Goal: Transaction & Acquisition: Purchase product/service

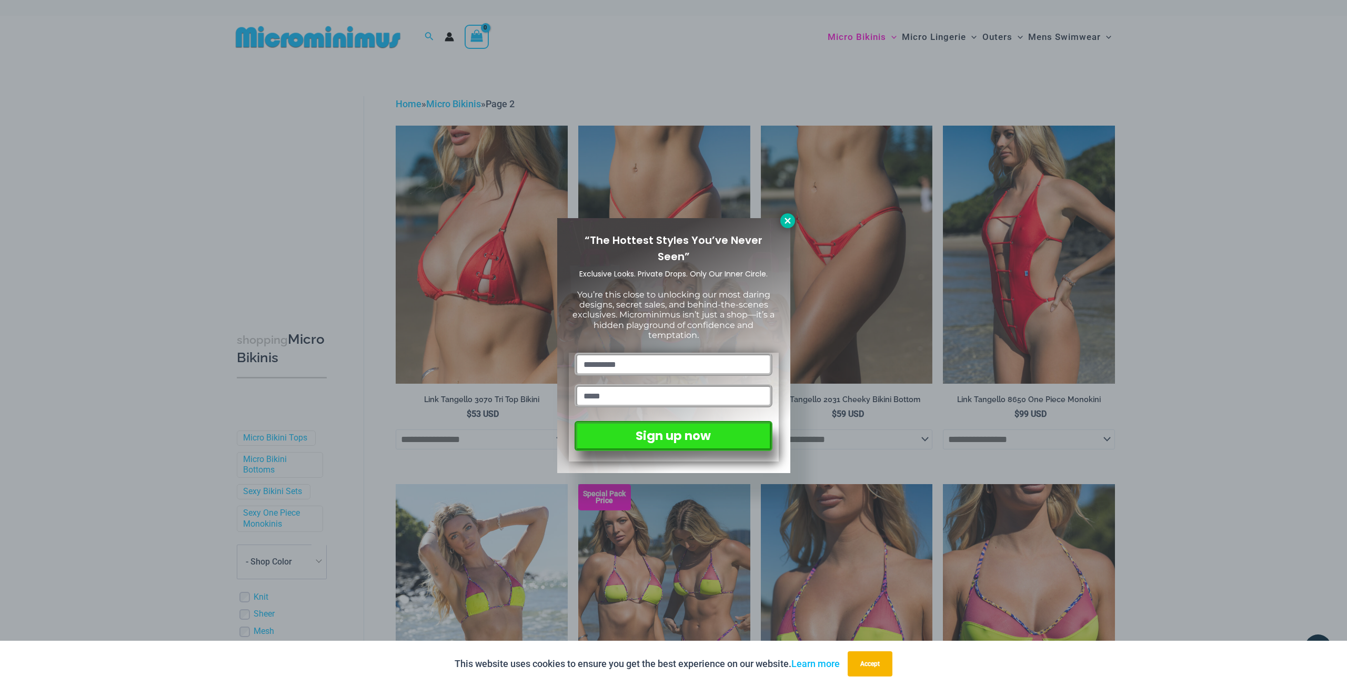
click at [783, 218] on icon at bounding box center [787, 220] width 9 height 9
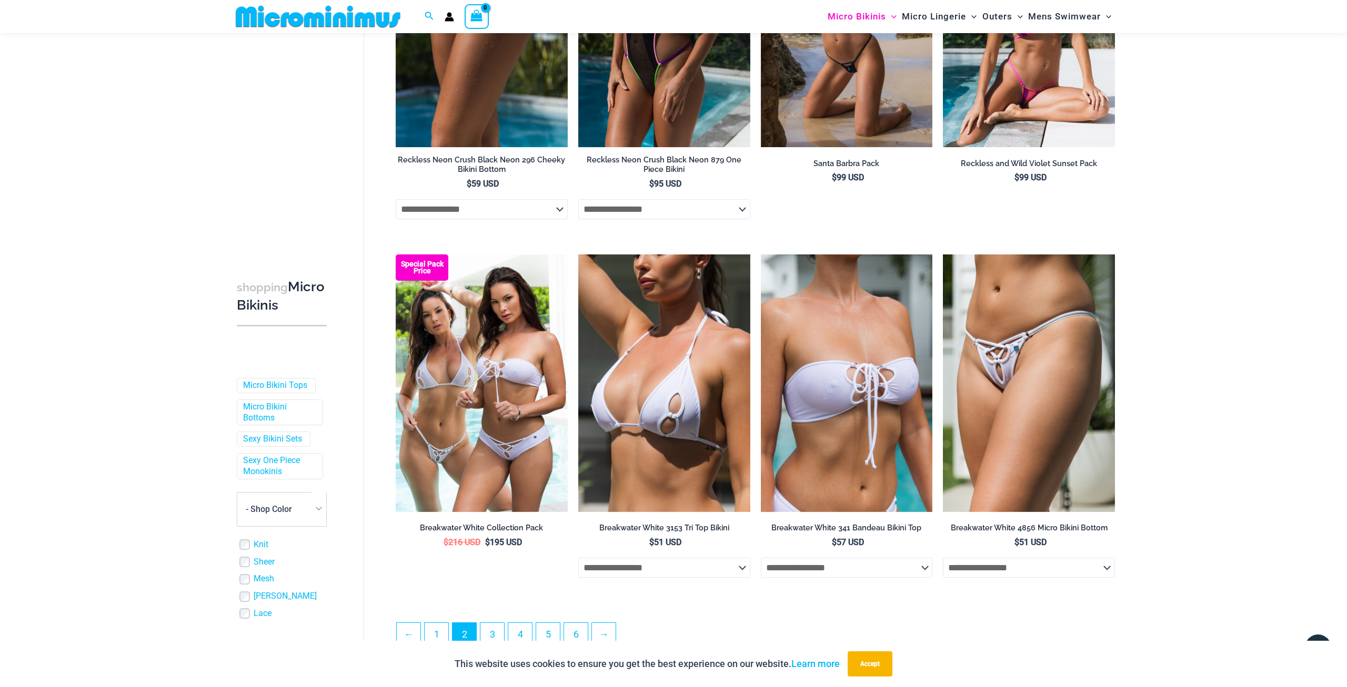
scroll to position [2651, 0]
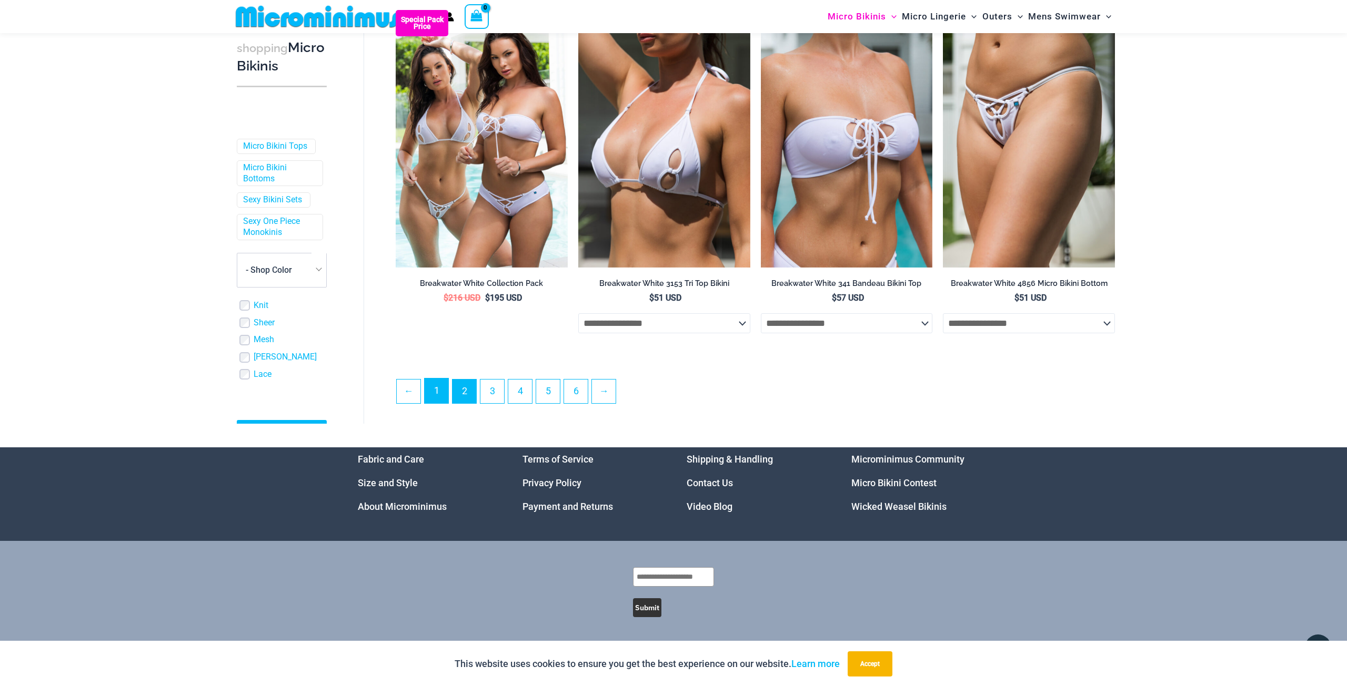
click at [431, 389] on link "1" at bounding box center [436, 391] width 24 height 25
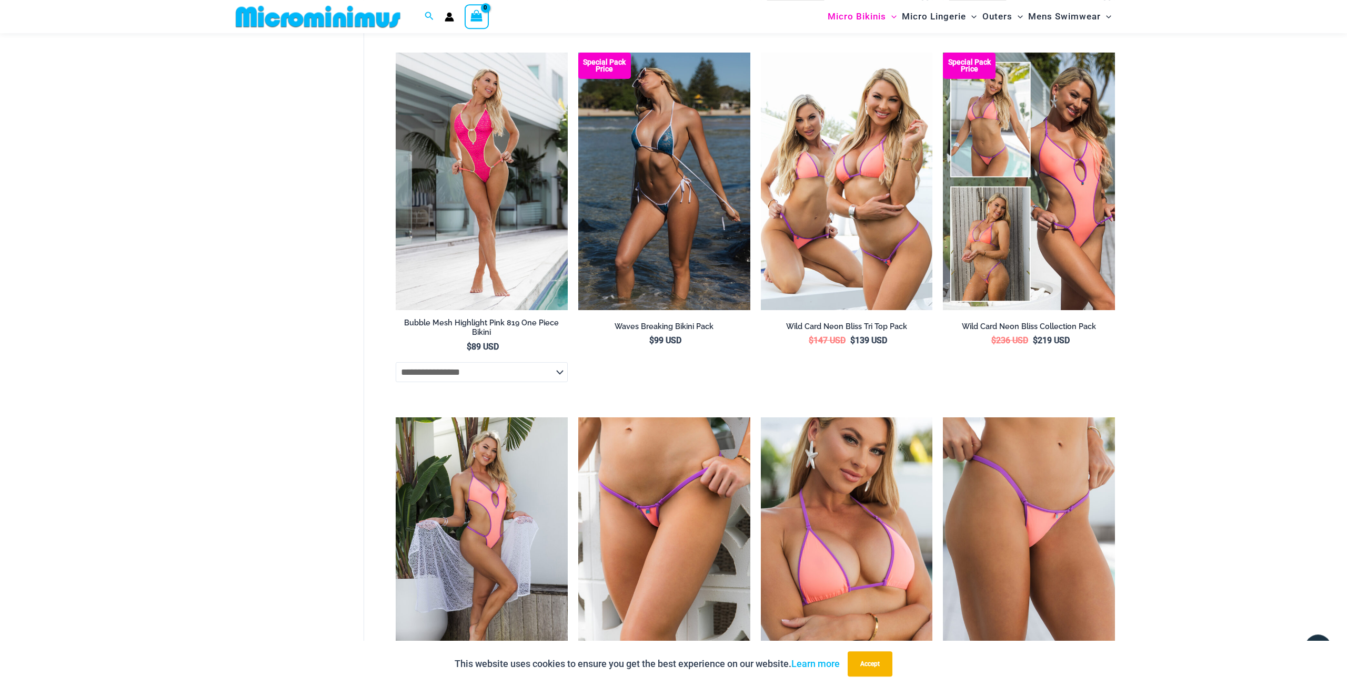
scroll to position [2124, 0]
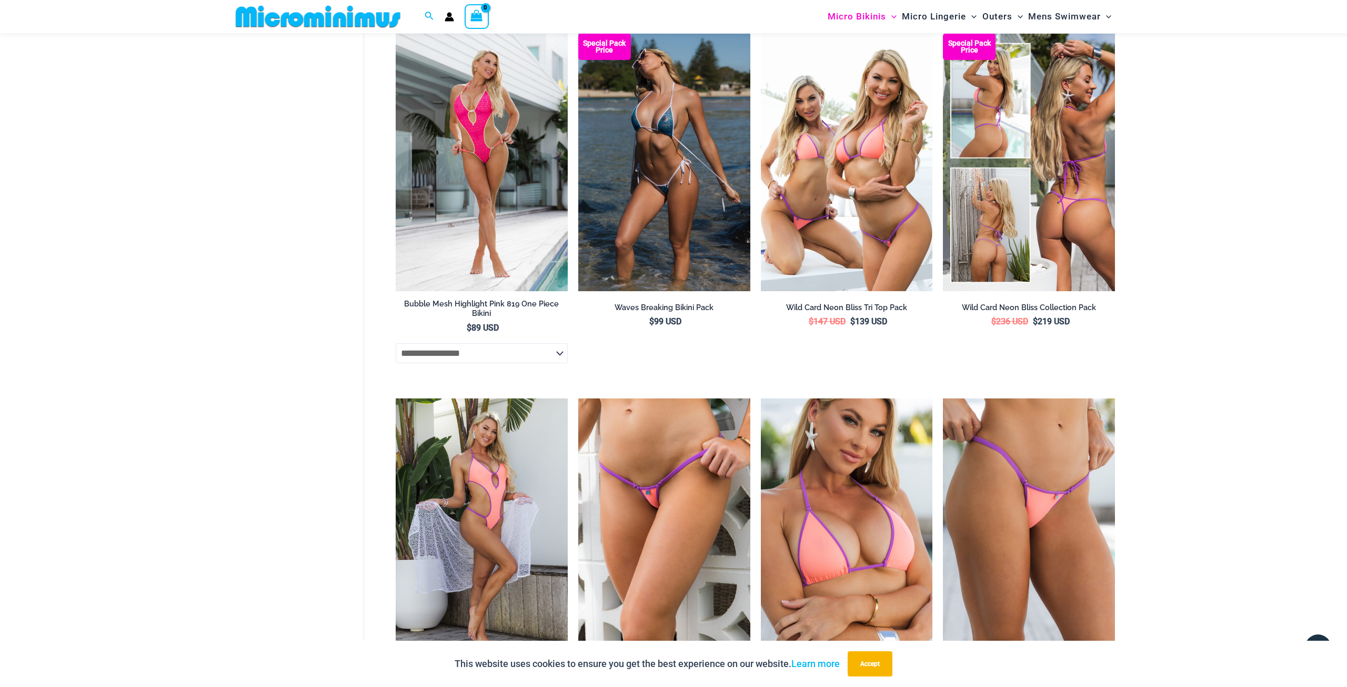
click at [1084, 210] on img at bounding box center [1029, 163] width 172 height 258
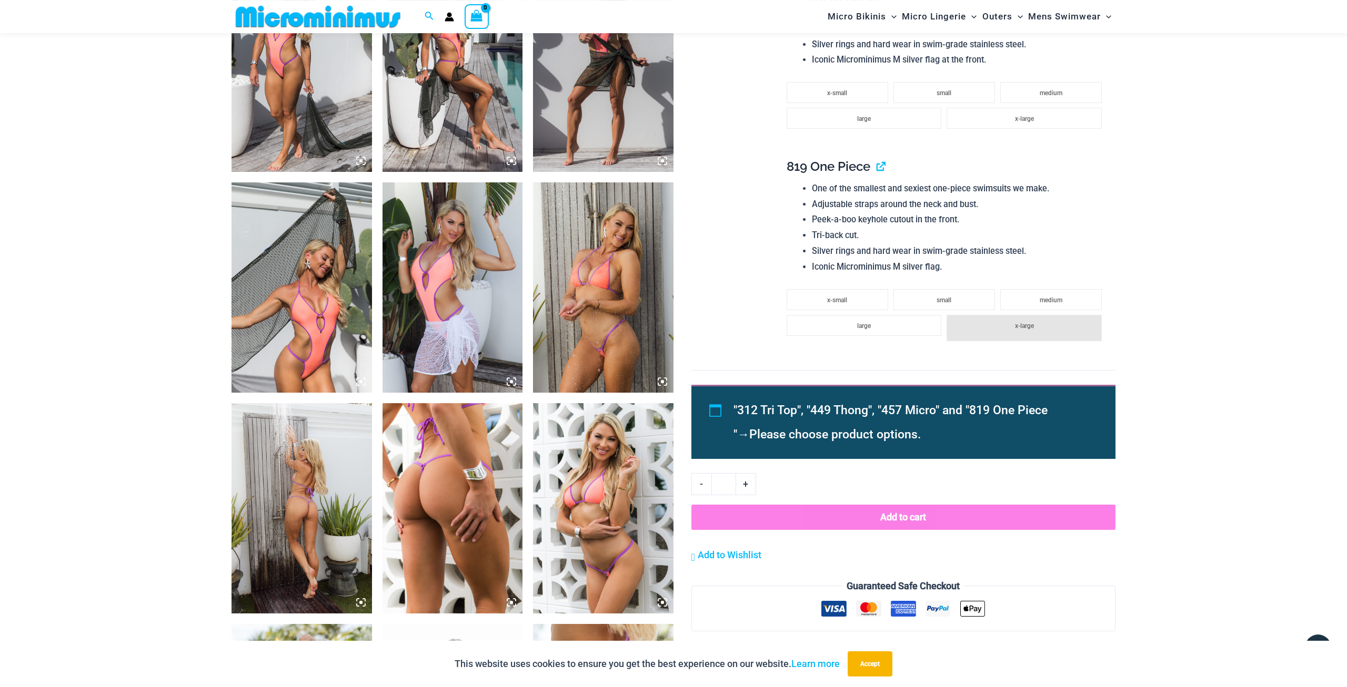
scroll to position [1030, 0]
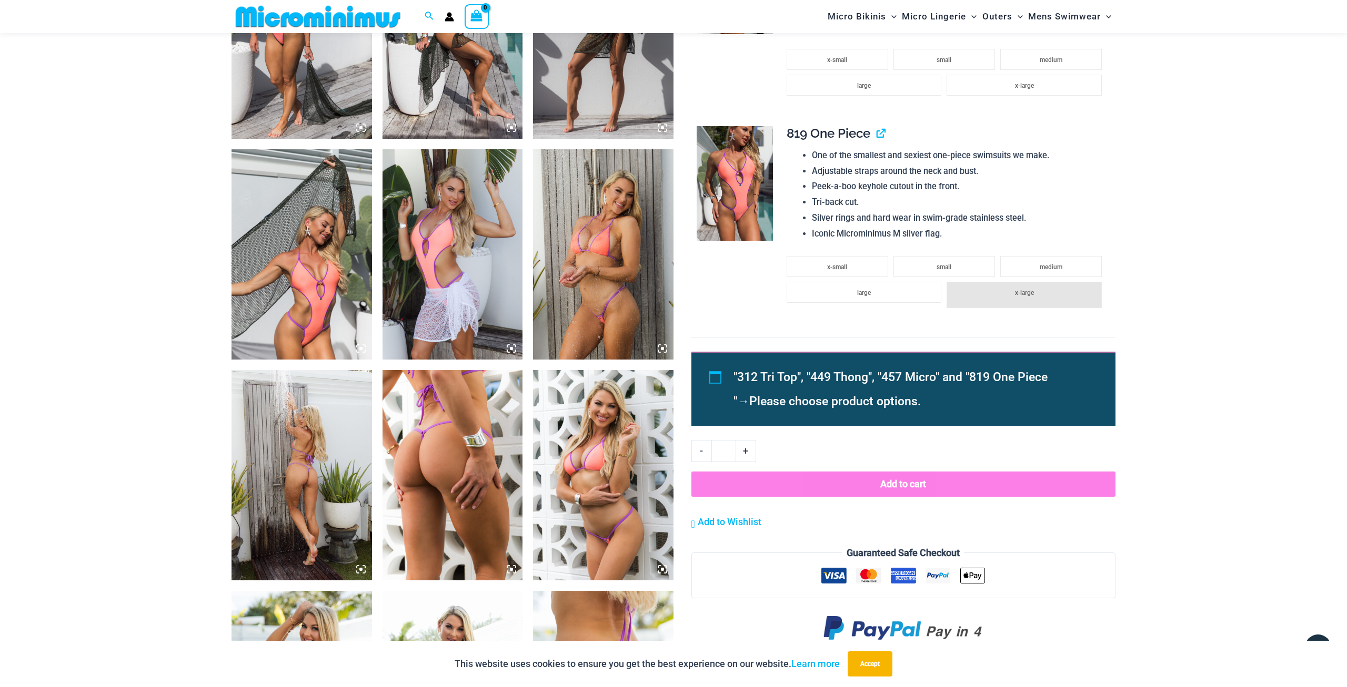
click at [594, 332] on img at bounding box center [603, 254] width 140 height 210
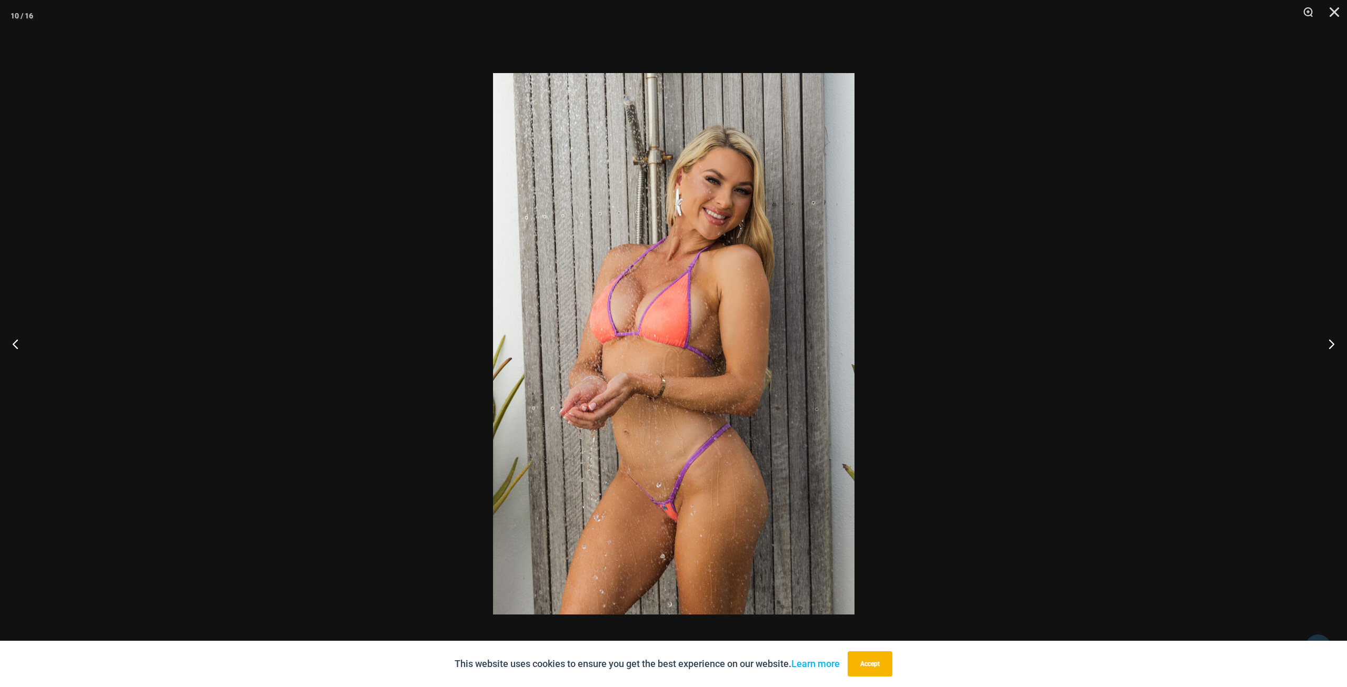
click at [718, 281] on img at bounding box center [673, 344] width 361 height 542
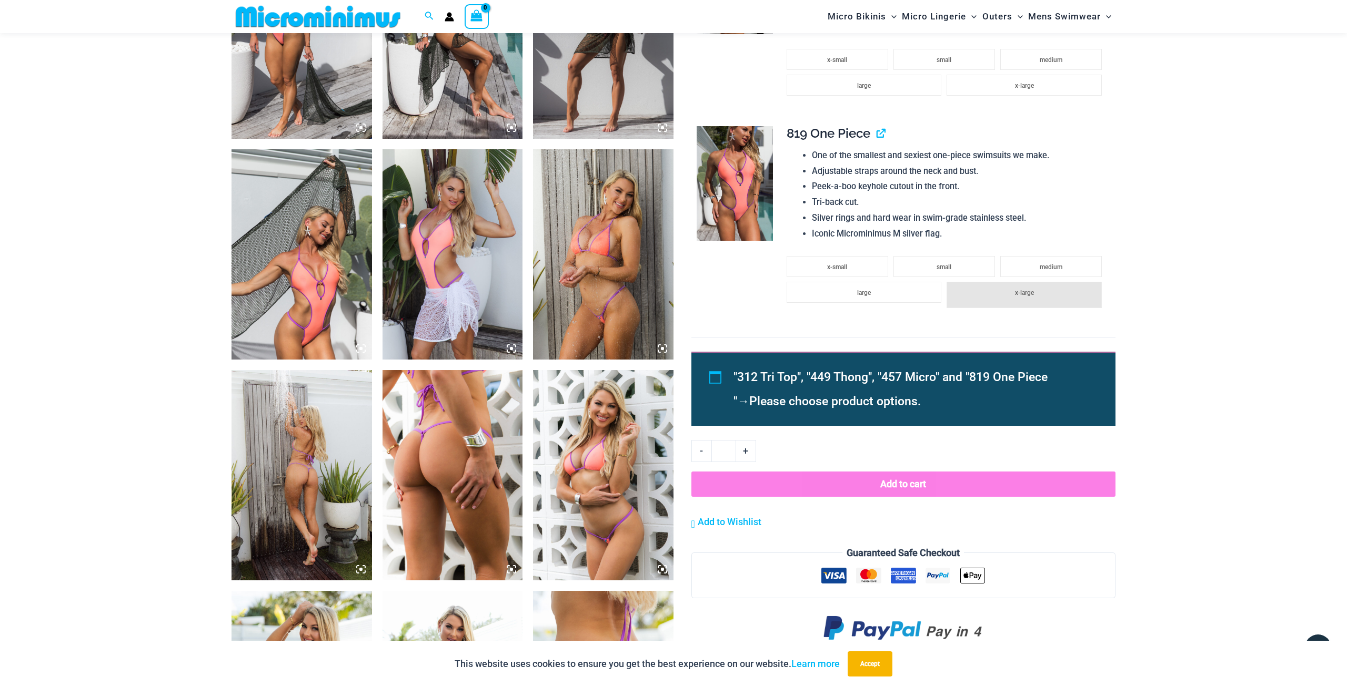
scroll to position [1303, 0]
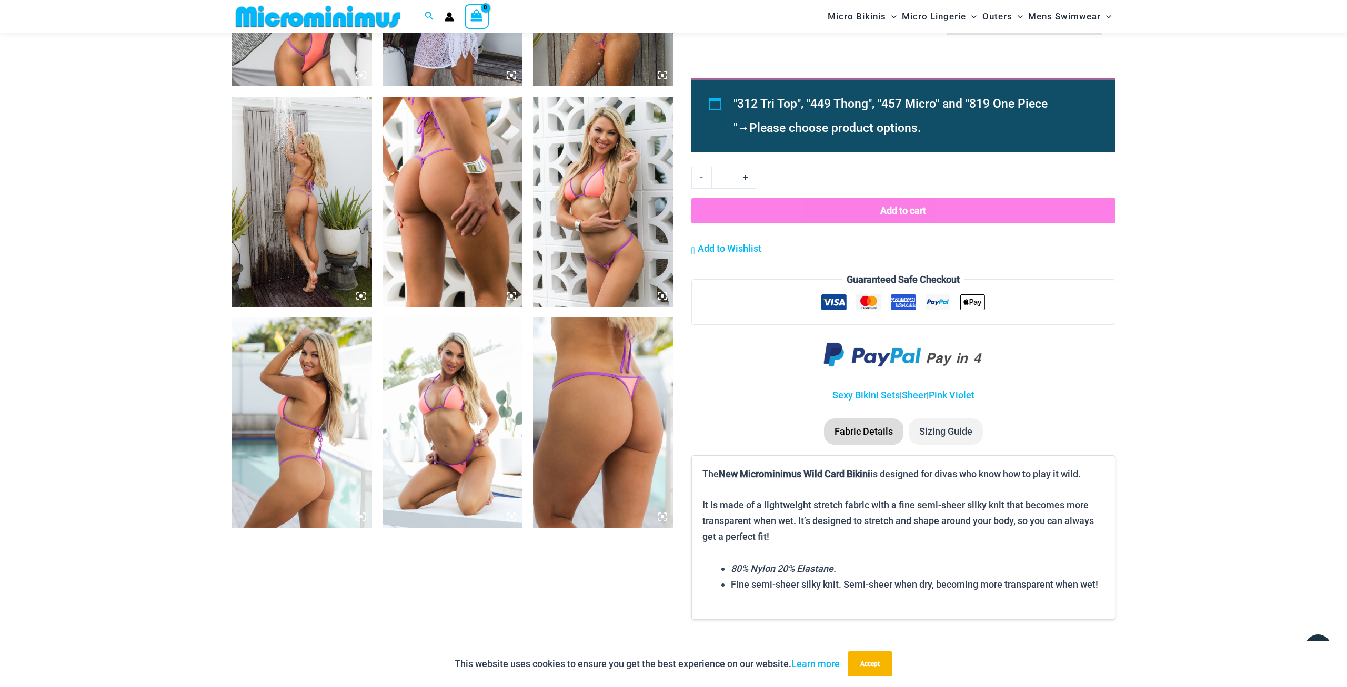
click at [454, 413] on img at bounding box center [452, 423] width 140 height 210
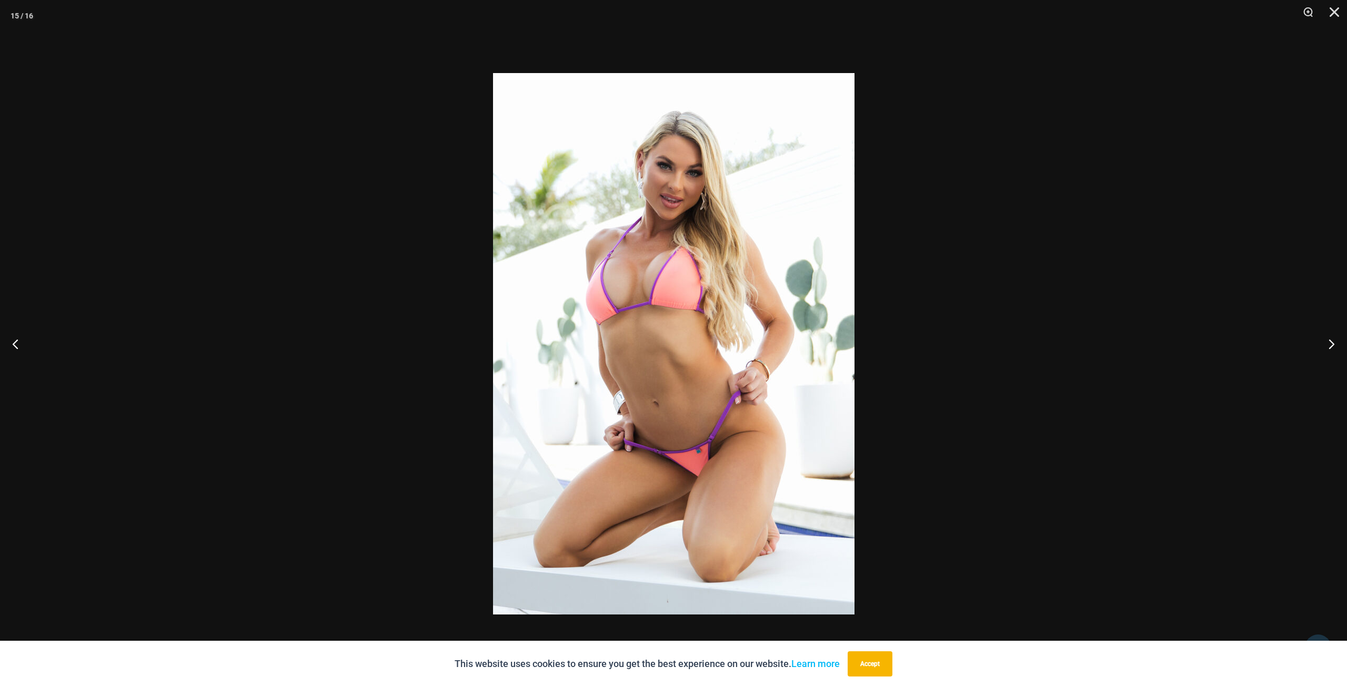
click at [596, 348] on img at bounding box center [673, 344] width 361 height 542
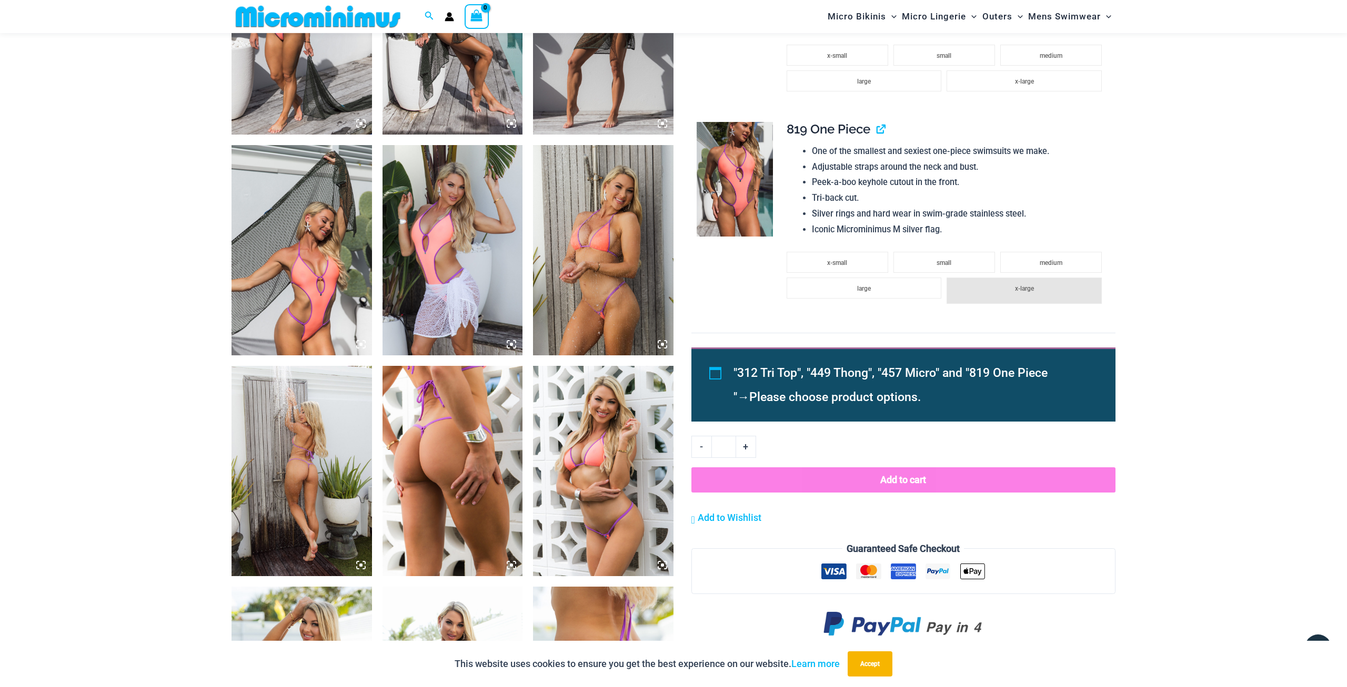
scroll to position [1030, 0]
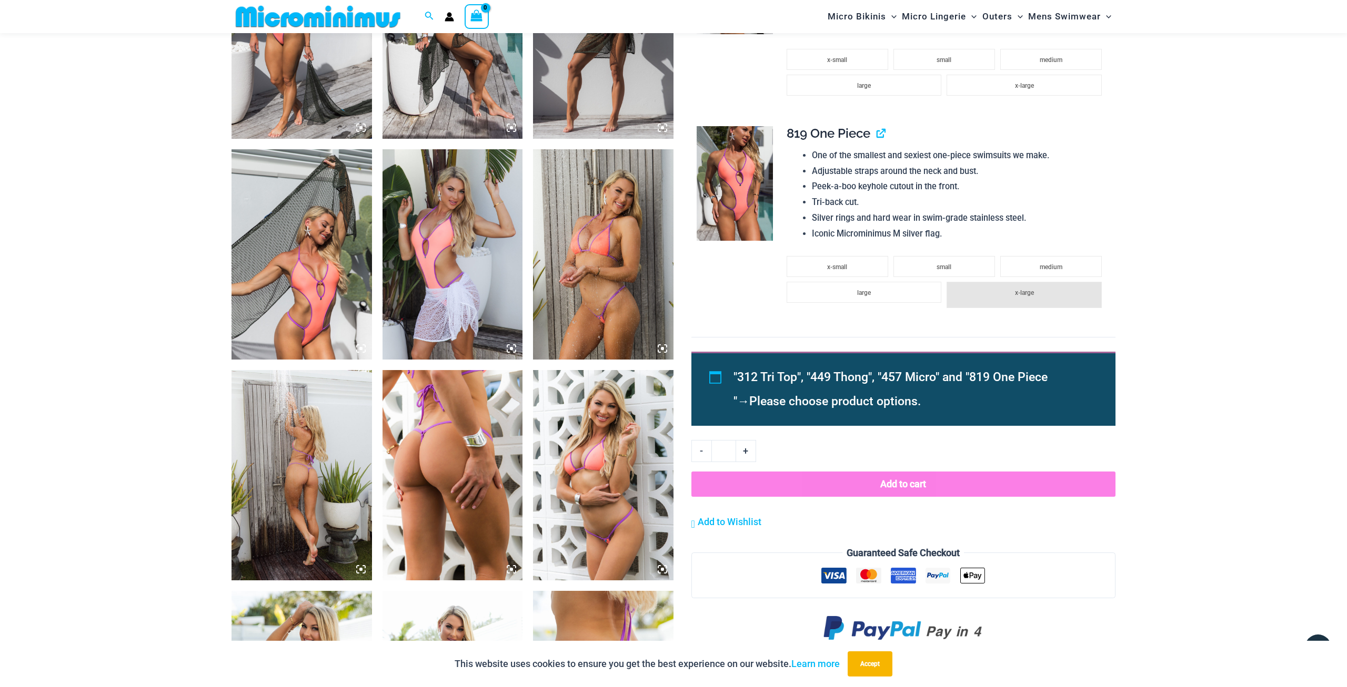
click at [596, 233] on img at bounding box center [603, 254] width 140 height 210
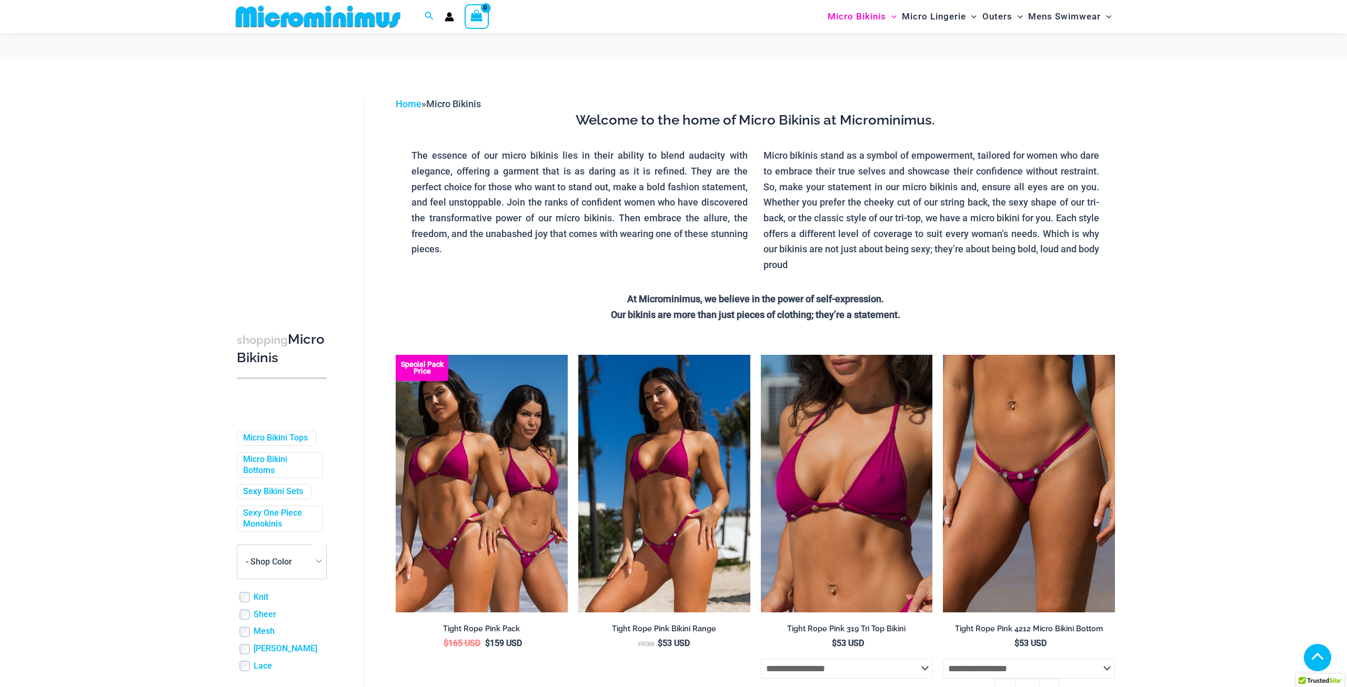
scroll to position [2124, 0]
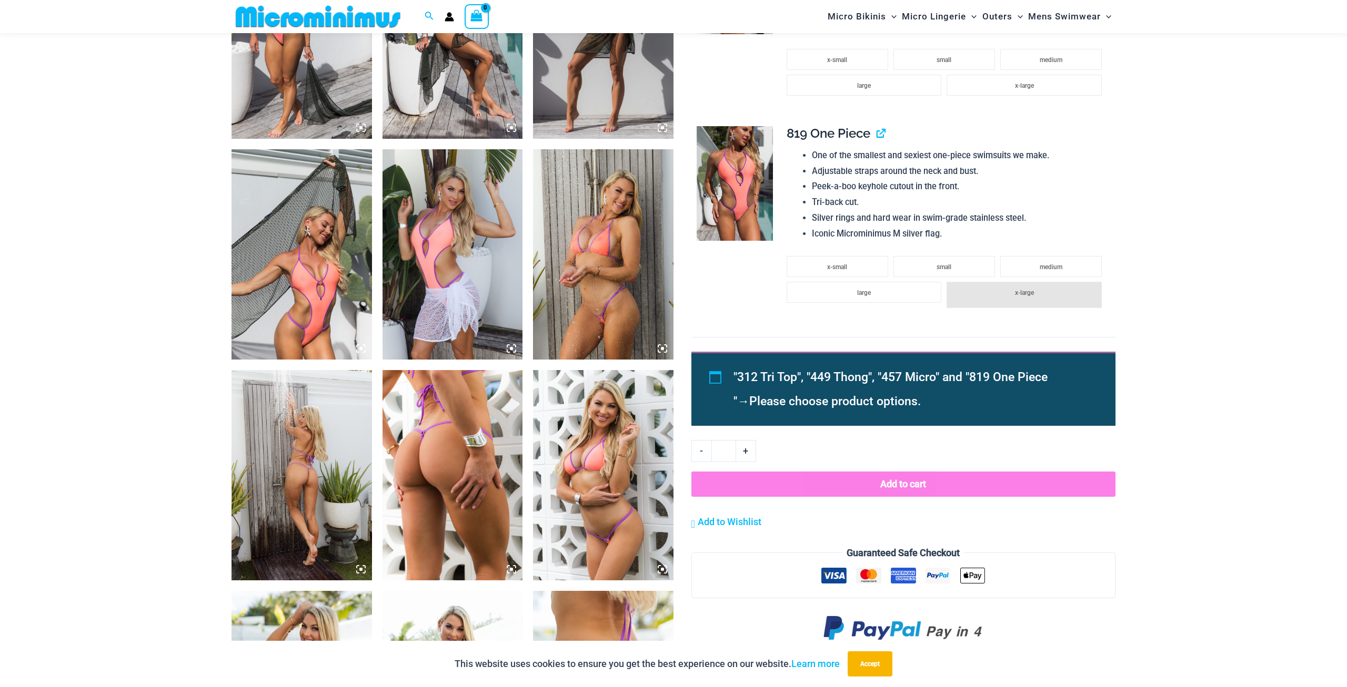
scroll to position [1030, 0]
click at [296, 257] on img at bounding box center [301, 254] width 140 height 210
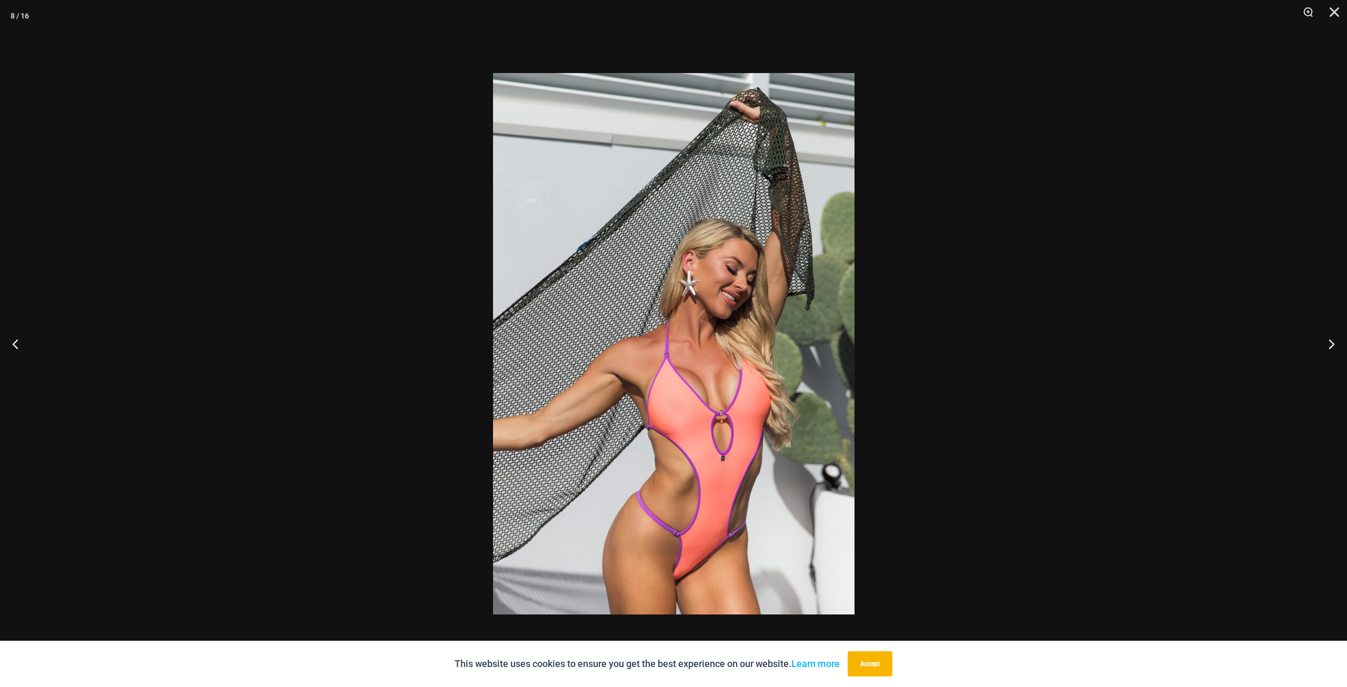
click at [712, 363] on img at bounding box center [673, 344] width 361 height 542
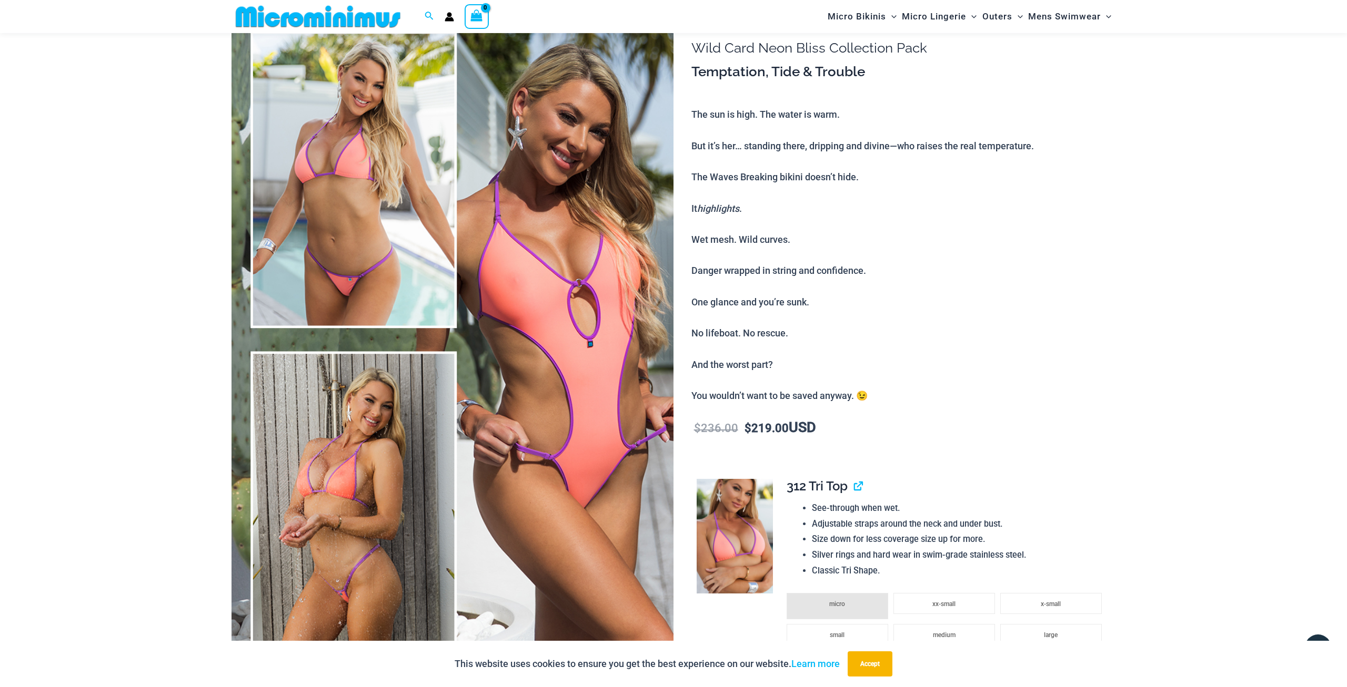
scroll to position [45, 0]
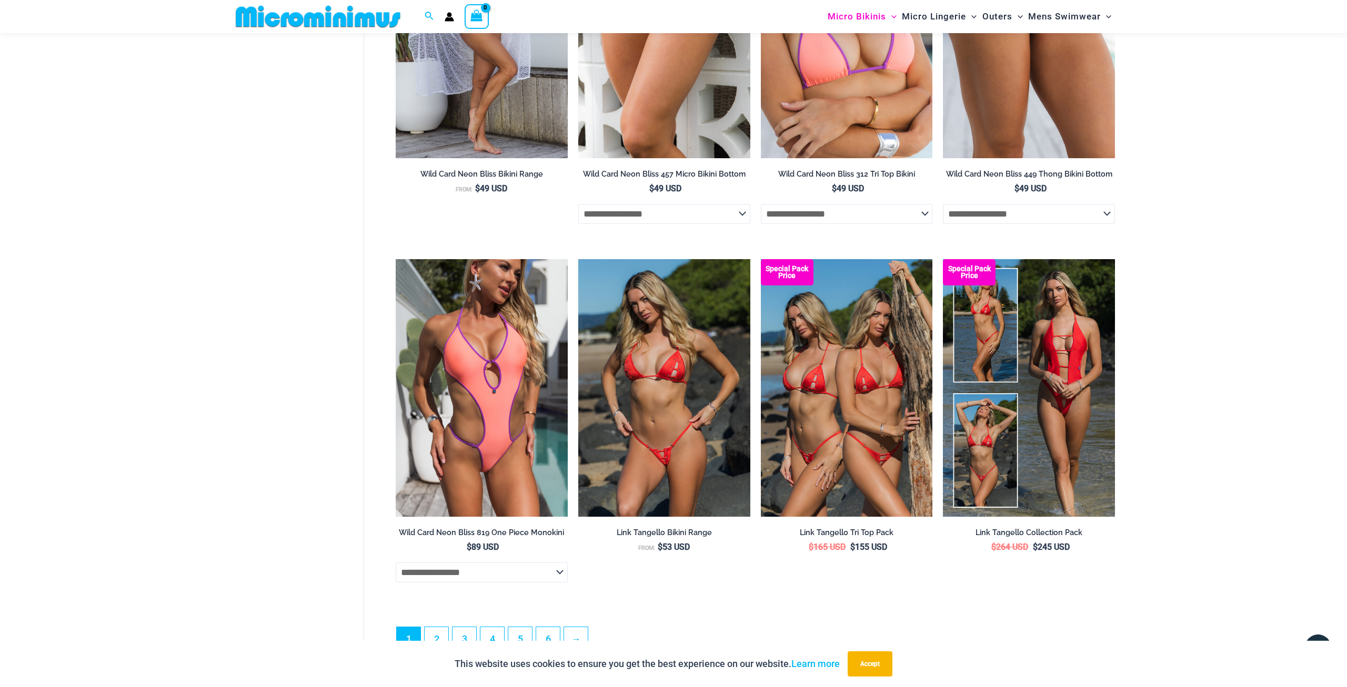
scroll to position [2880, 0]
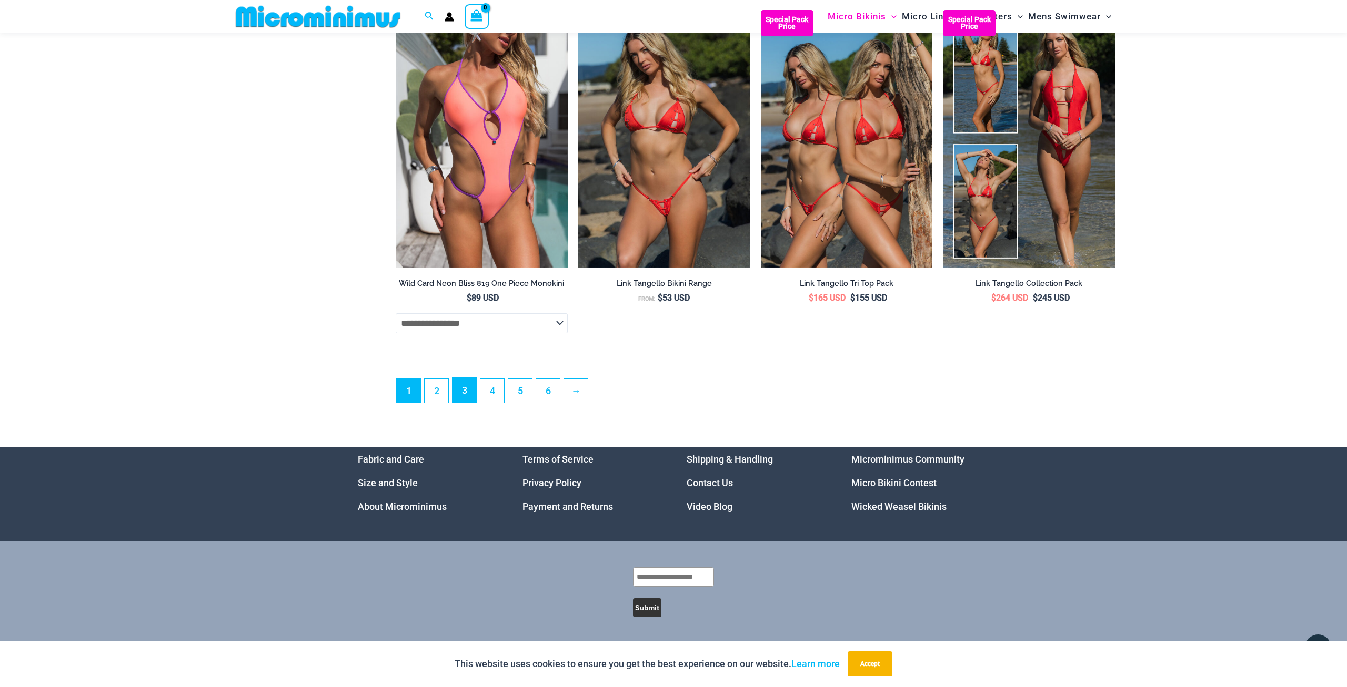
click at [469, 384] on link "3" at bounding box center [464, 390] width 24 height 25
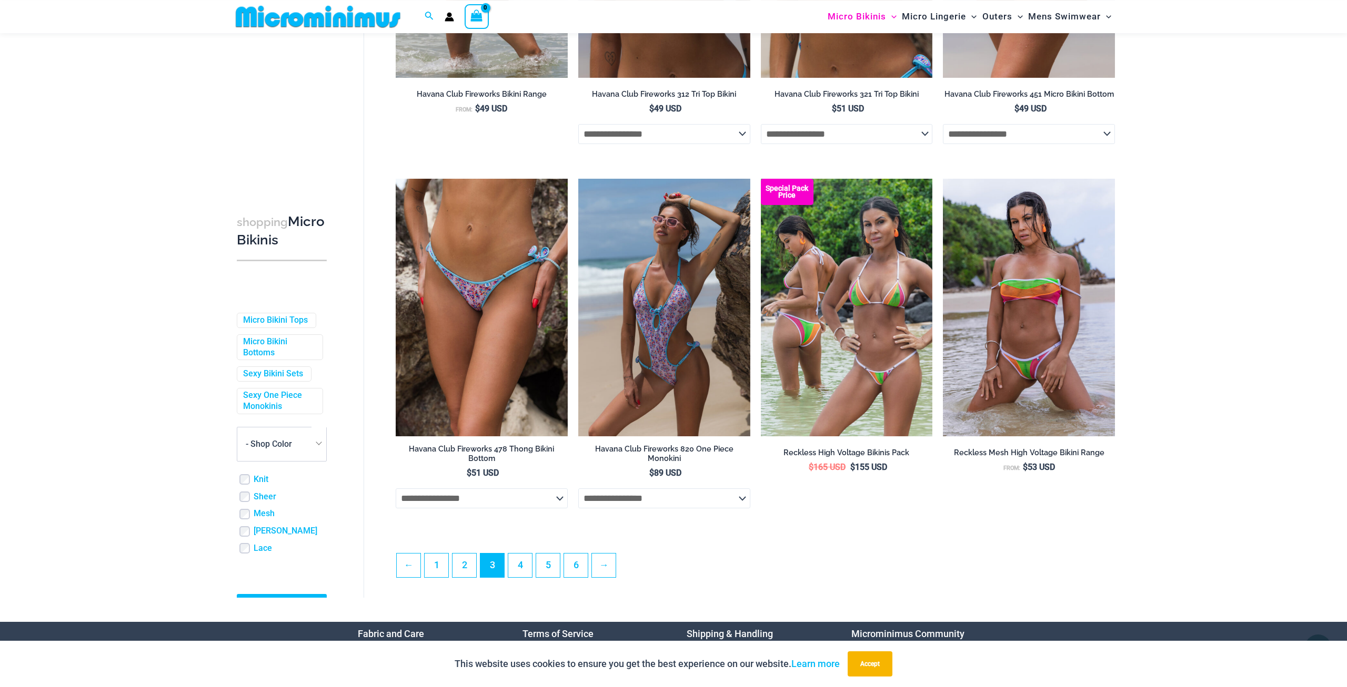
scroll to position [2616, 0]
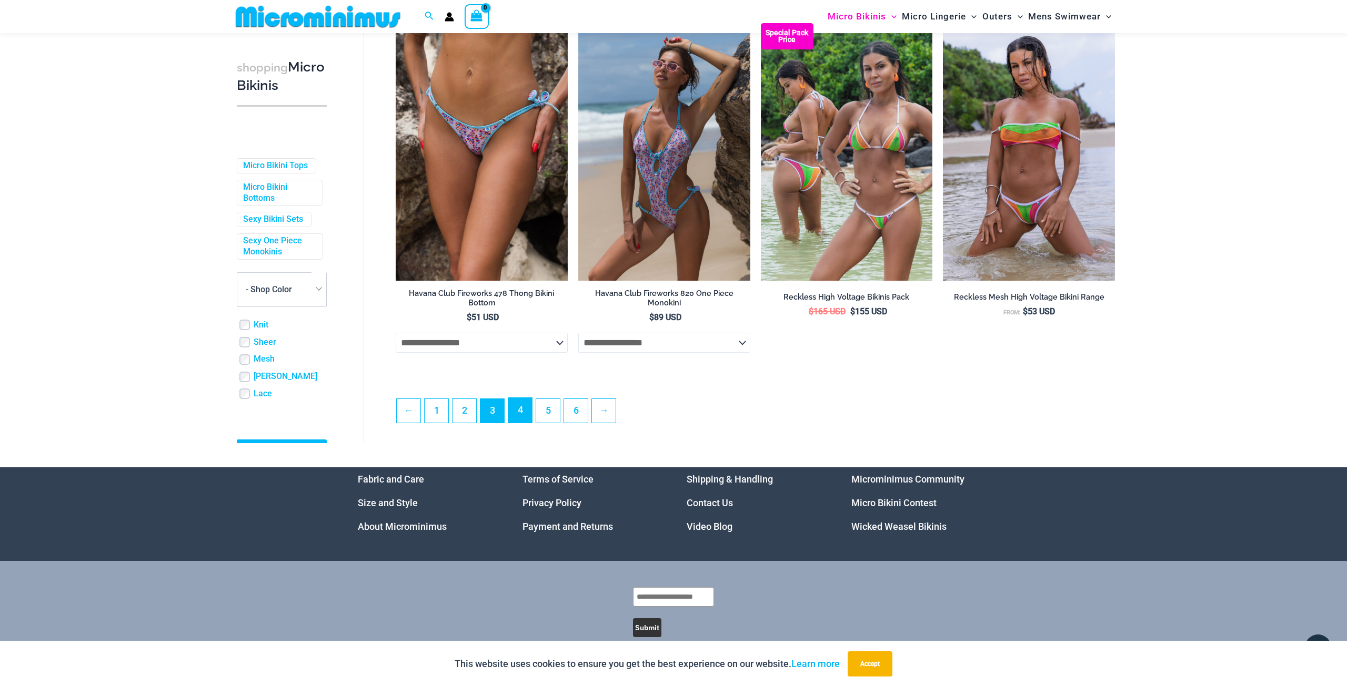
click at [515, 410] on link "4" at bounding box center [520, 410] width 24 height 25
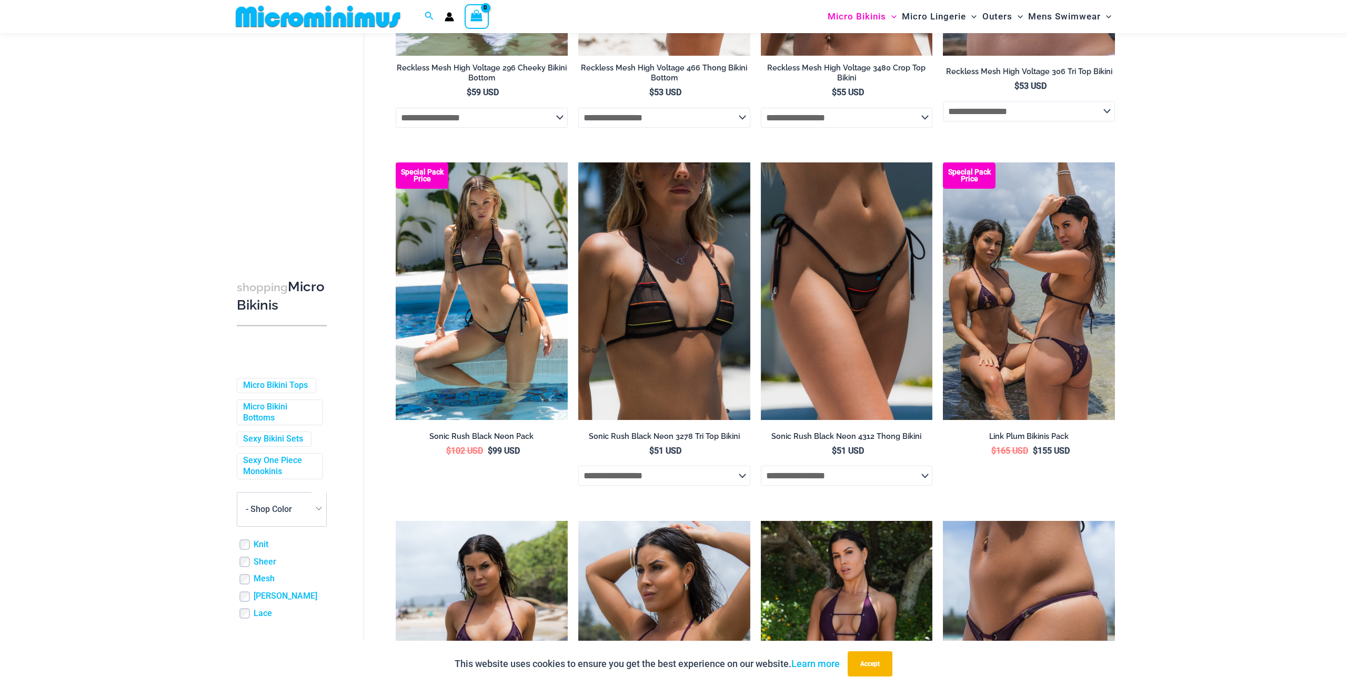
scroll to position [702, 0]
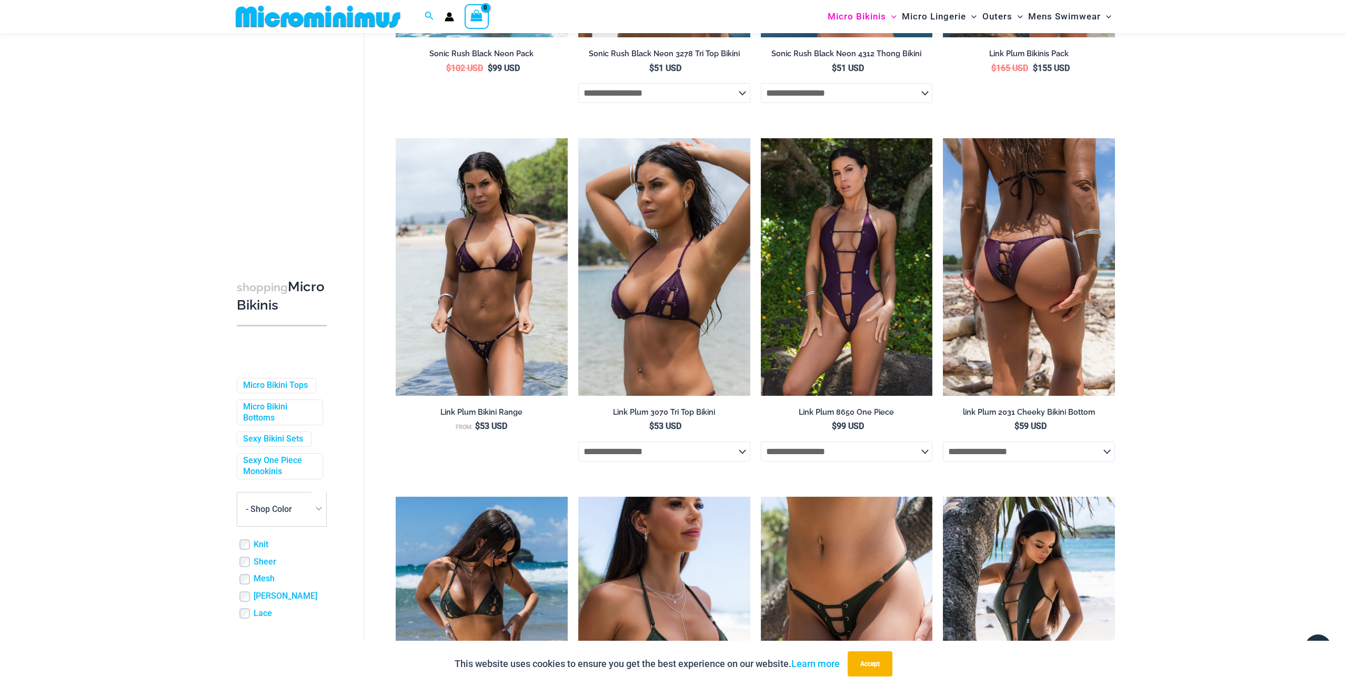
click at [980, 258] on img at bounding box center [1029, 267] width 172 height 258
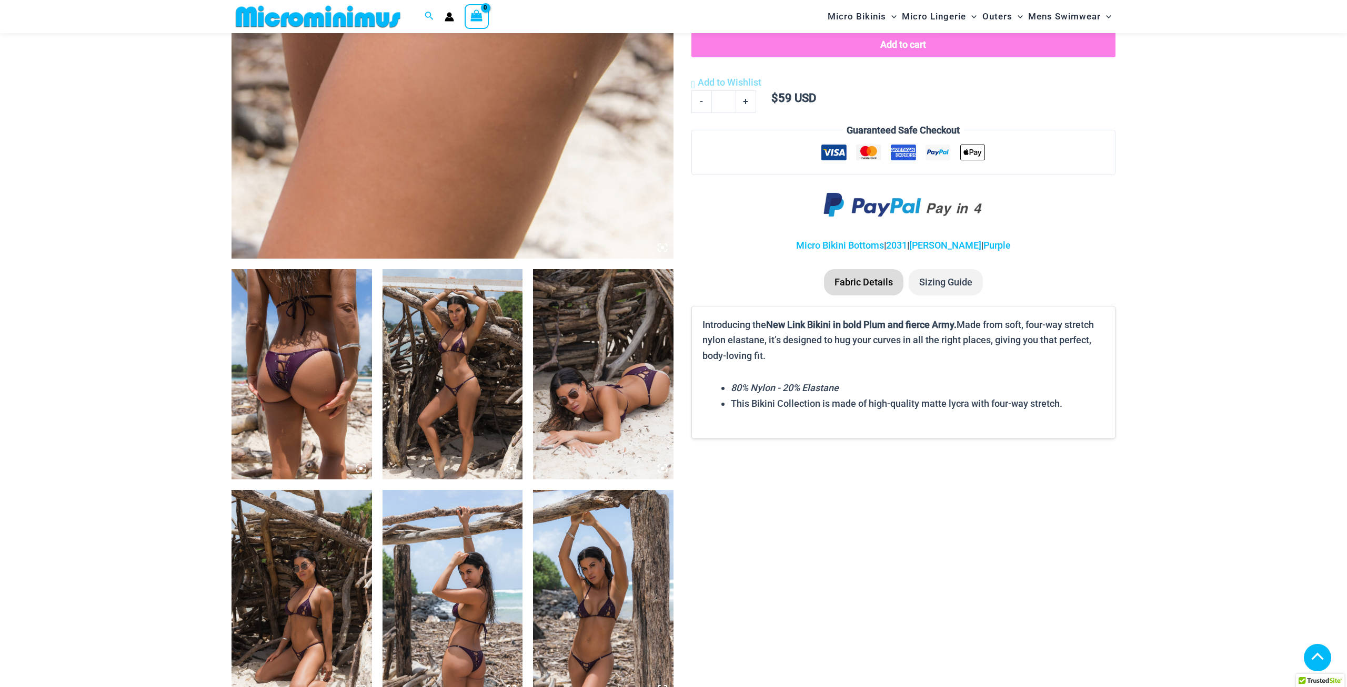
scroll to position [547, 0]
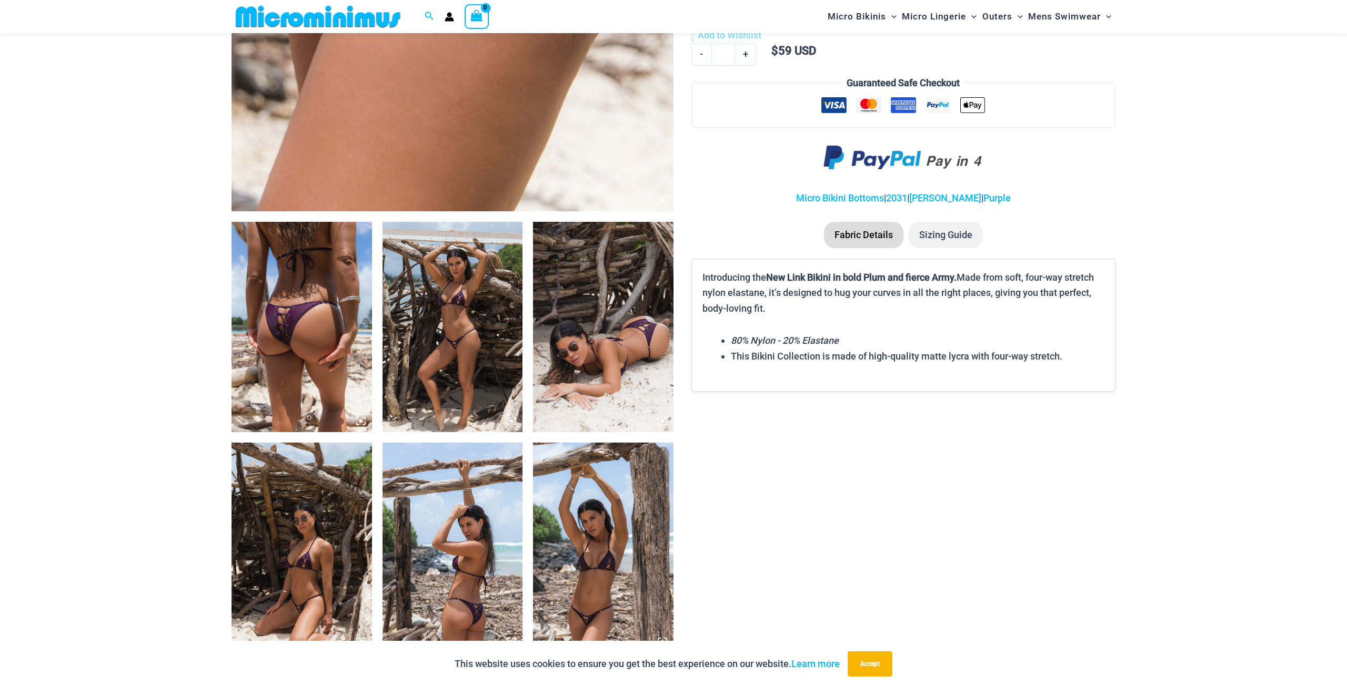
click at [311, 357] on img at bounding box center [301, 327] width 140 height 210
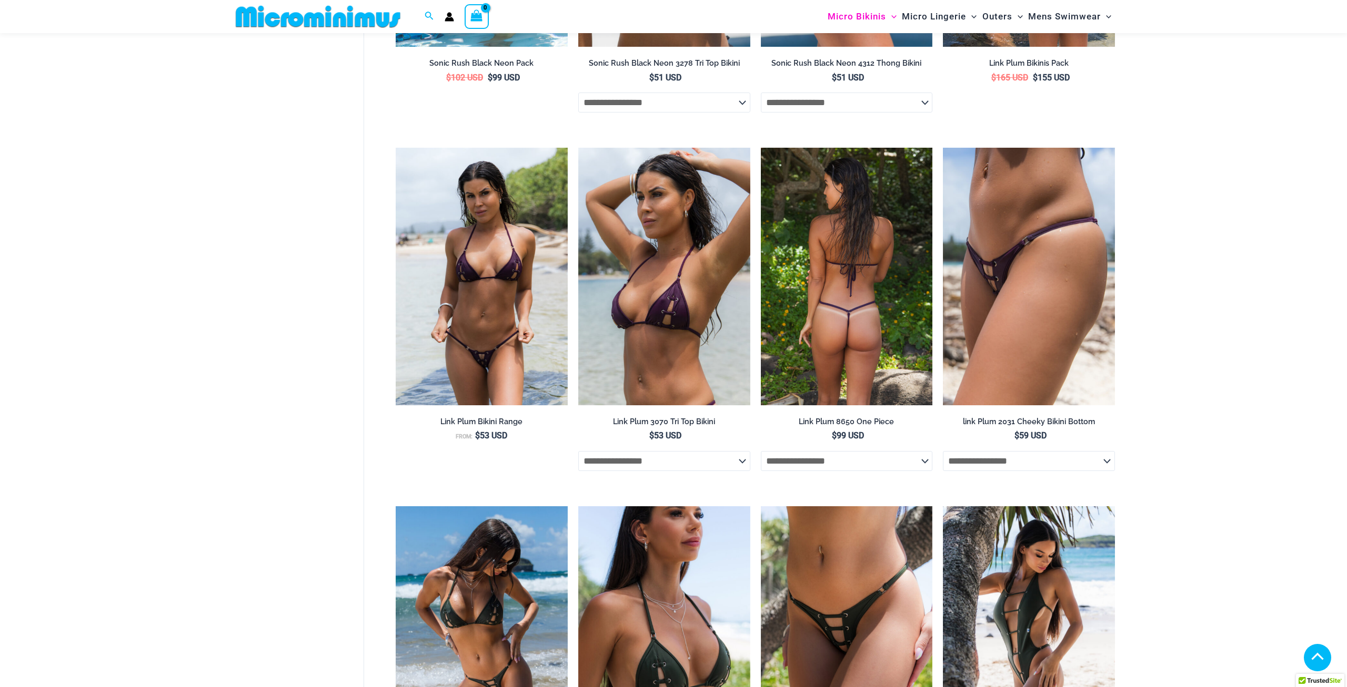
scroll to position [702, 0]
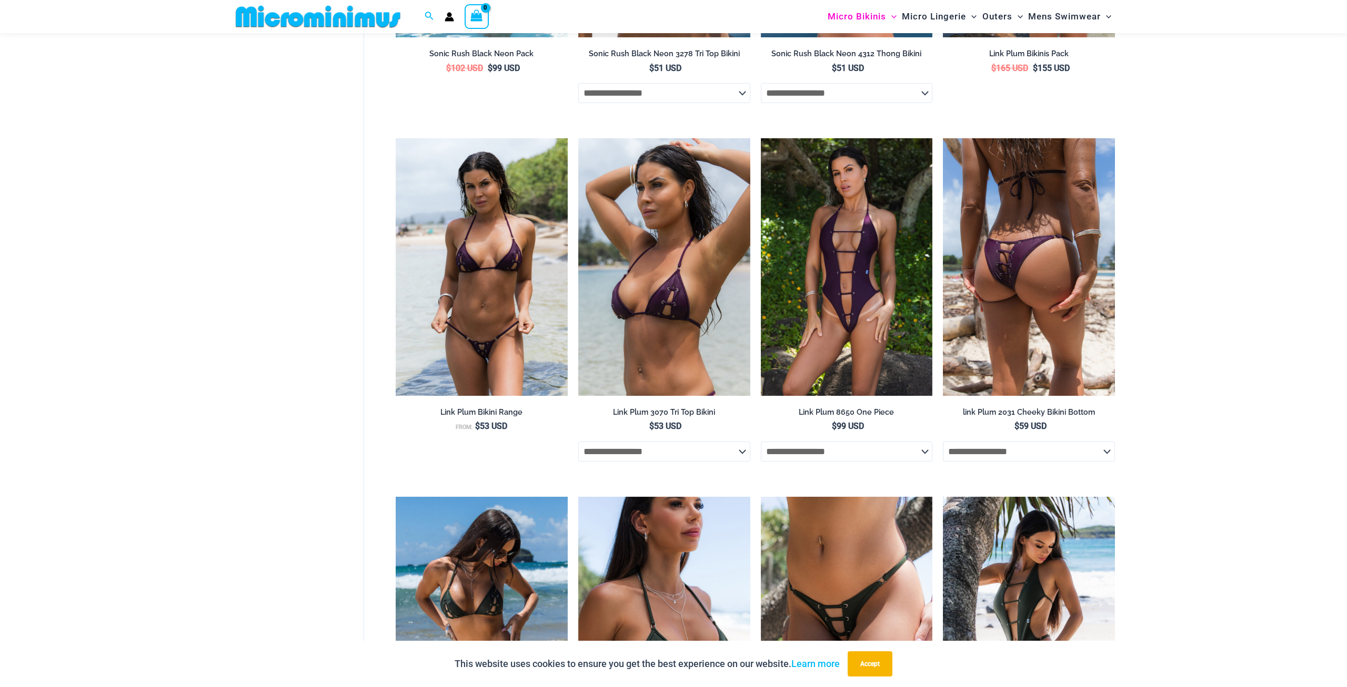
click at [1024, 274] on img at bounding box center [1029, 267] width 172 height 258
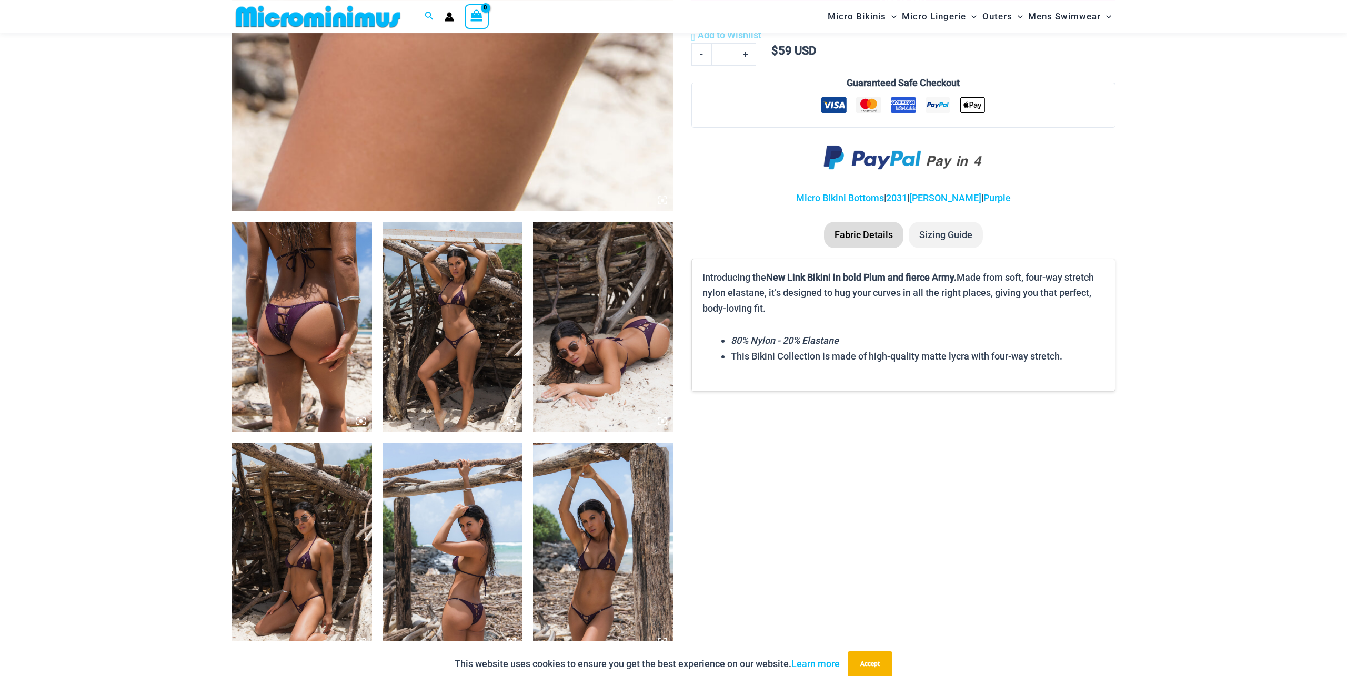
scroll to position [592, 0]
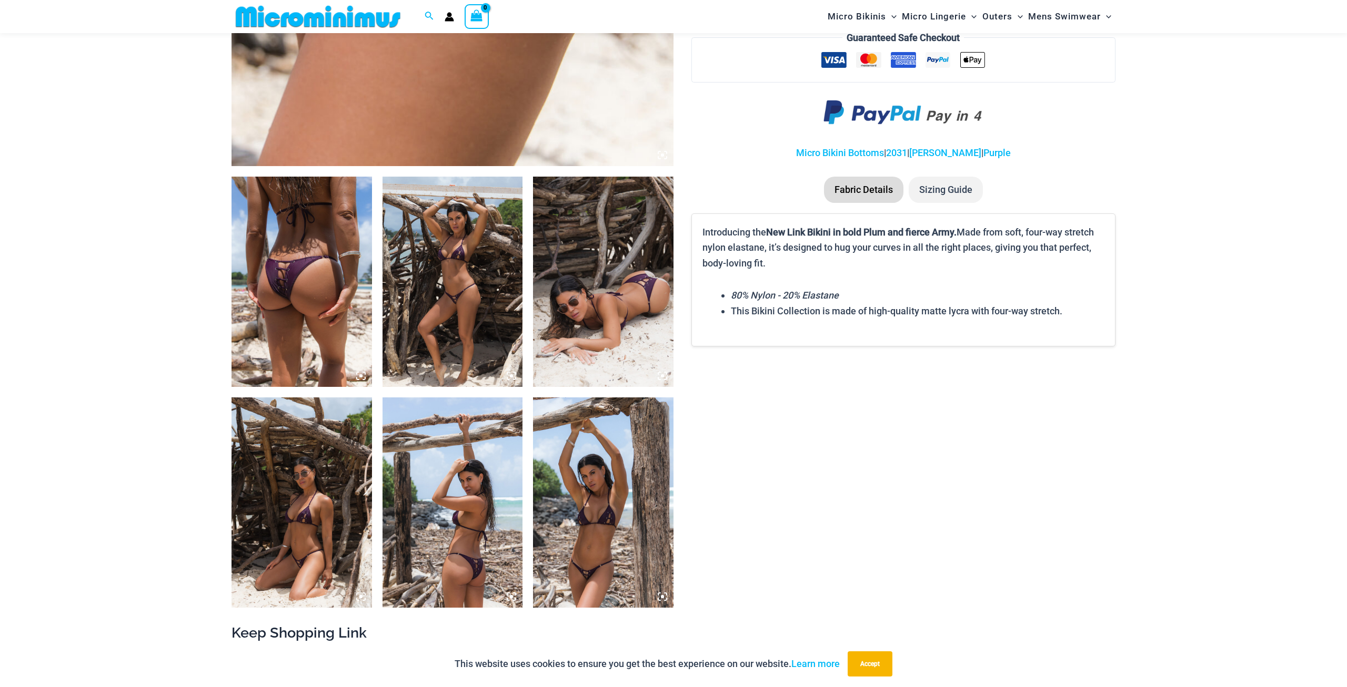
click at [441, 253] on img at bounding box center [452, 282] width 140 height 210
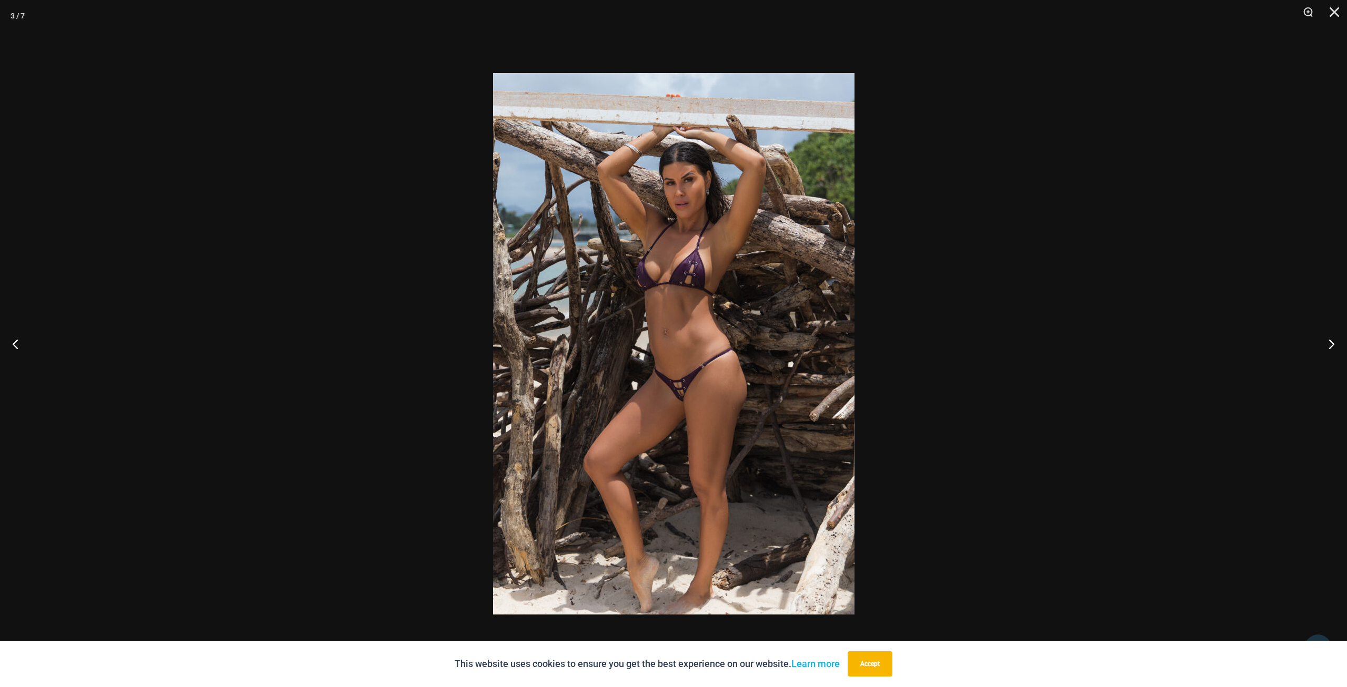
click at [655, 250] on img at bounding box center [673, 344] width 361 height 542
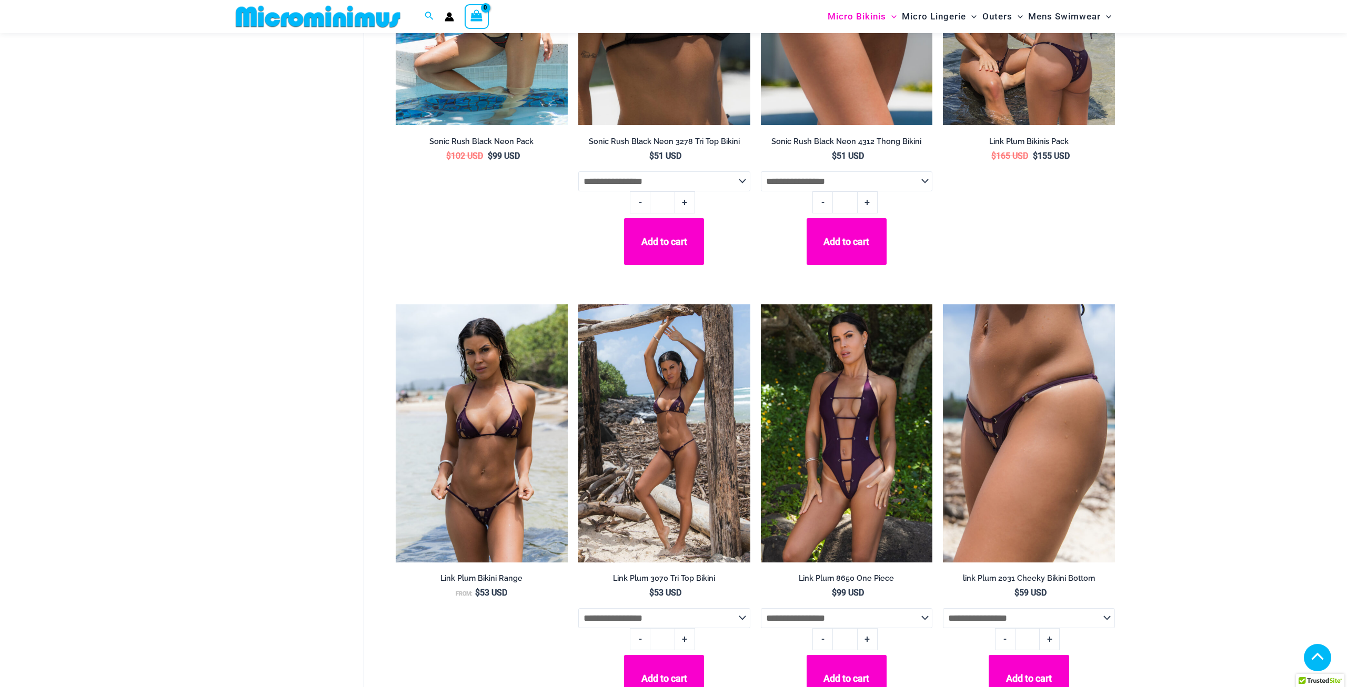
scroll to position [702, 0]
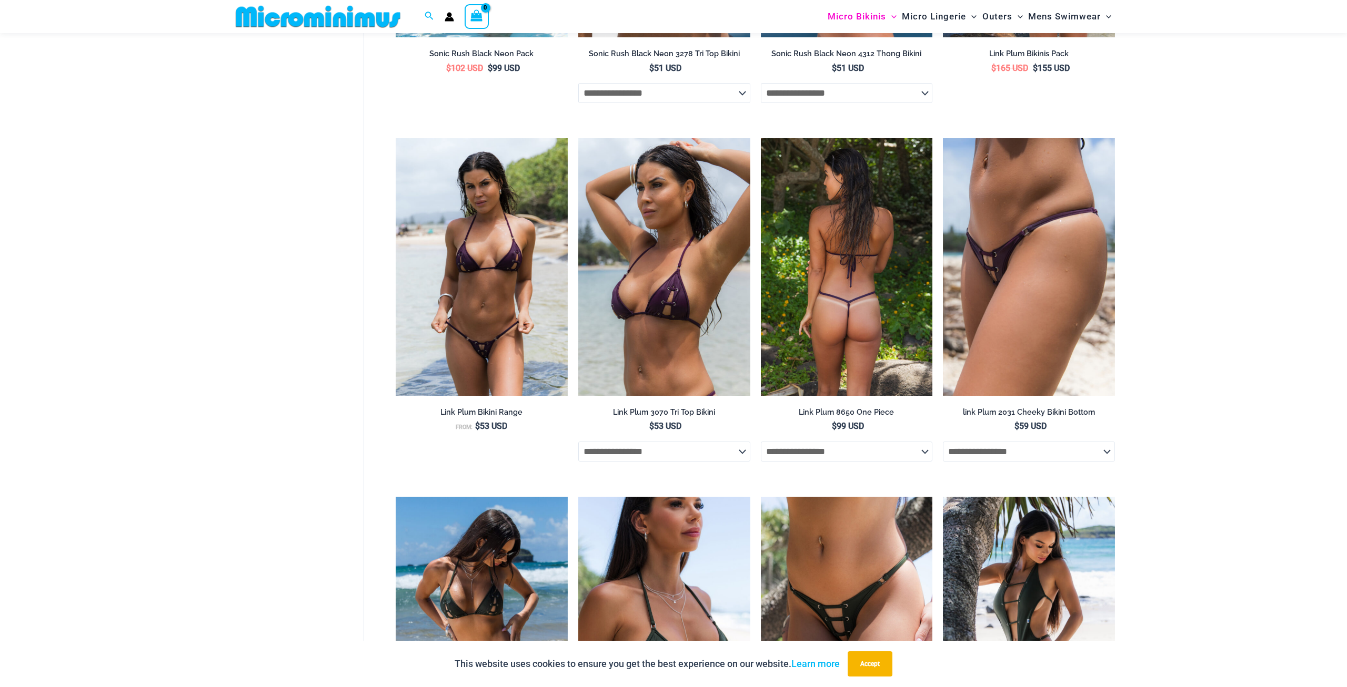
click at [813, 287] on img at bounding box center [847, 267] width 172 height 258
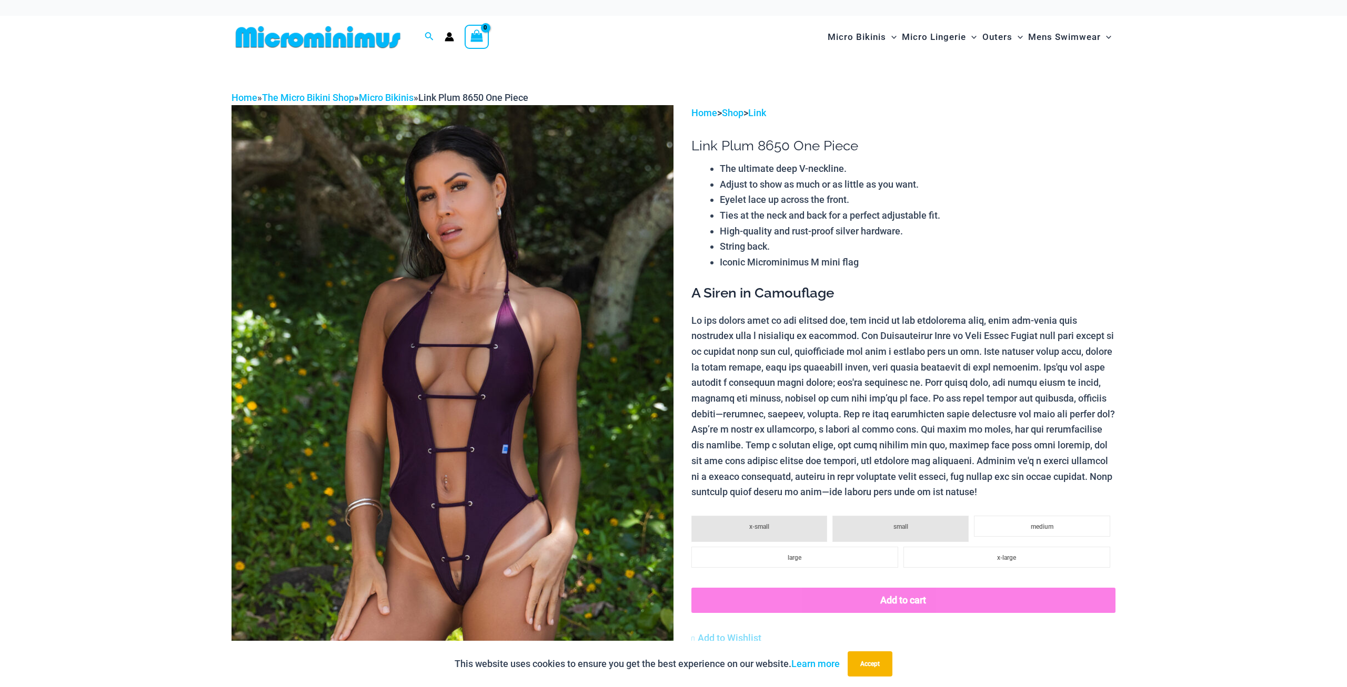
click at [469, 385] on img at bounding box center [452, 436] width 442 height 663
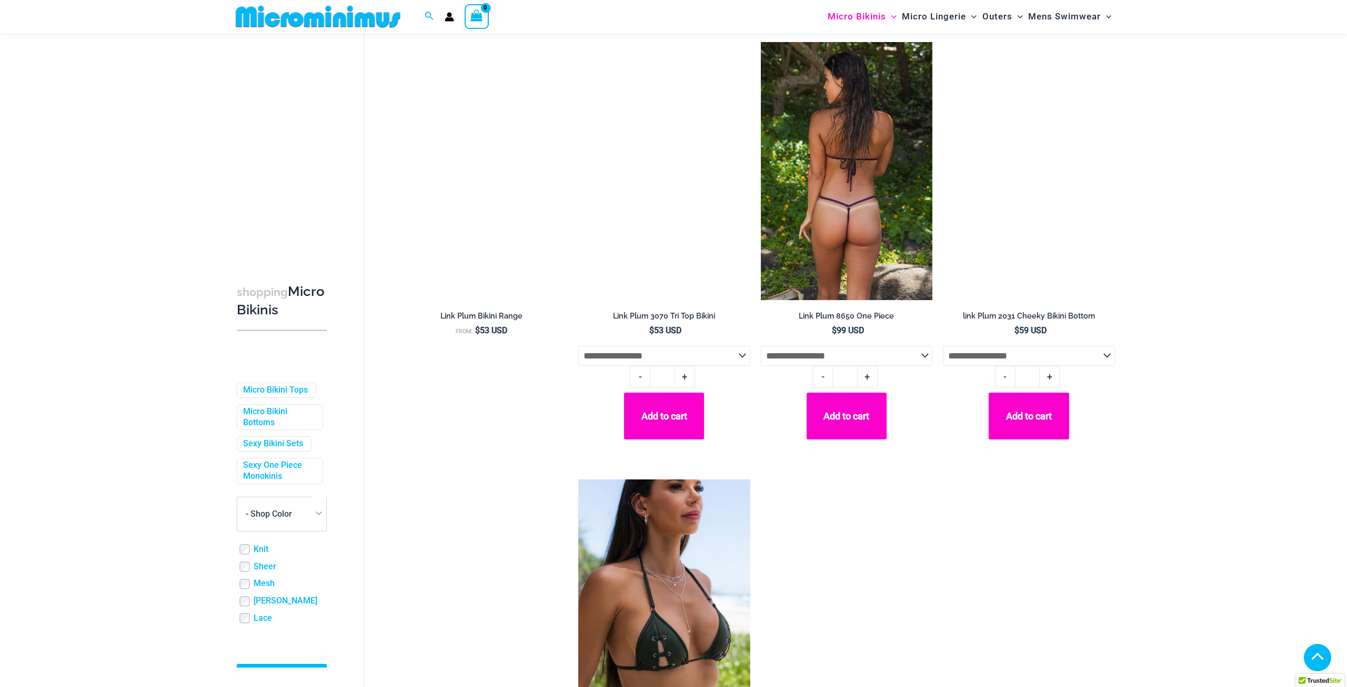
scroll to position [809, 0]
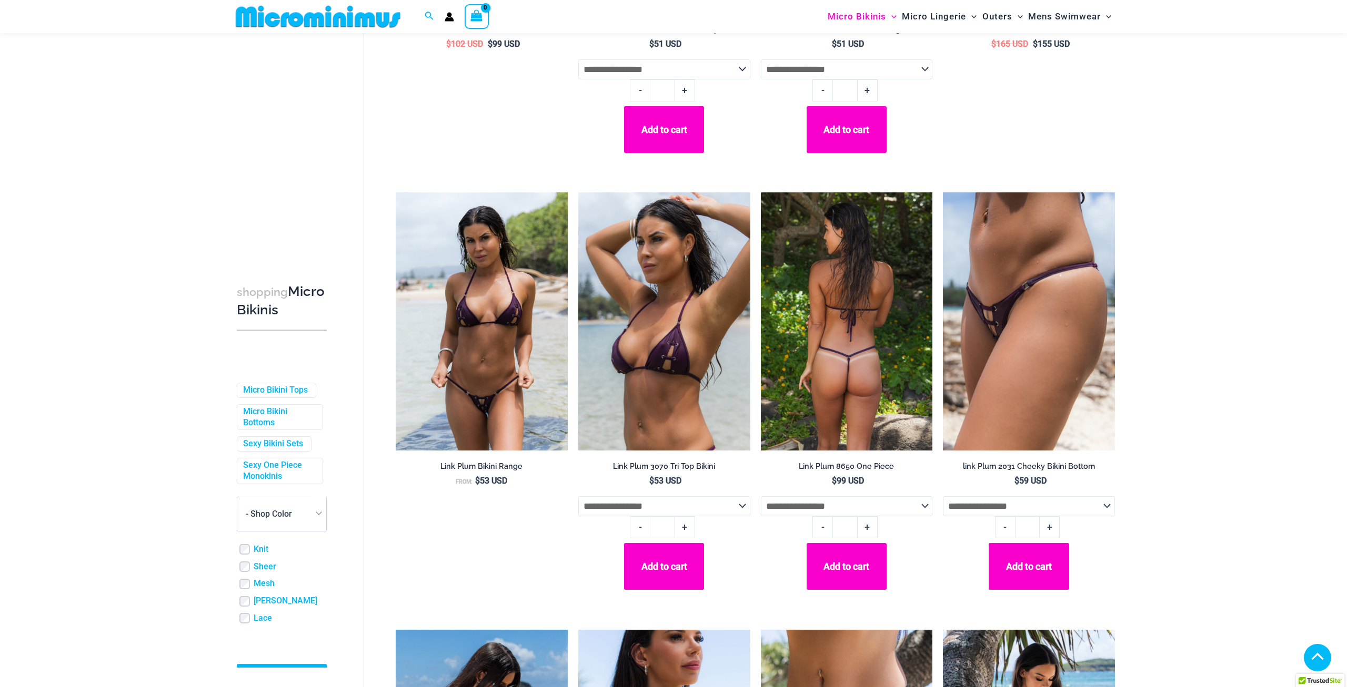
click at [806, 220] on img at bounding box center [847, 322] width 172 height 258
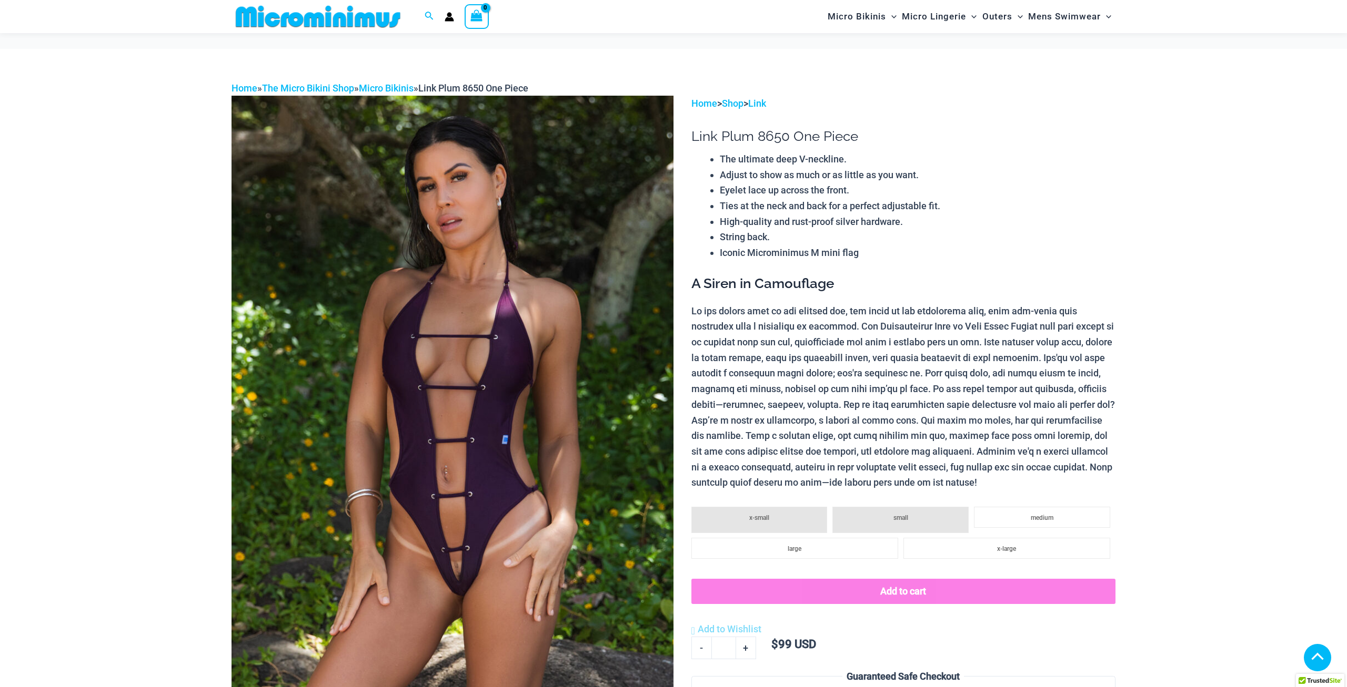
scroll to position [483, 0]
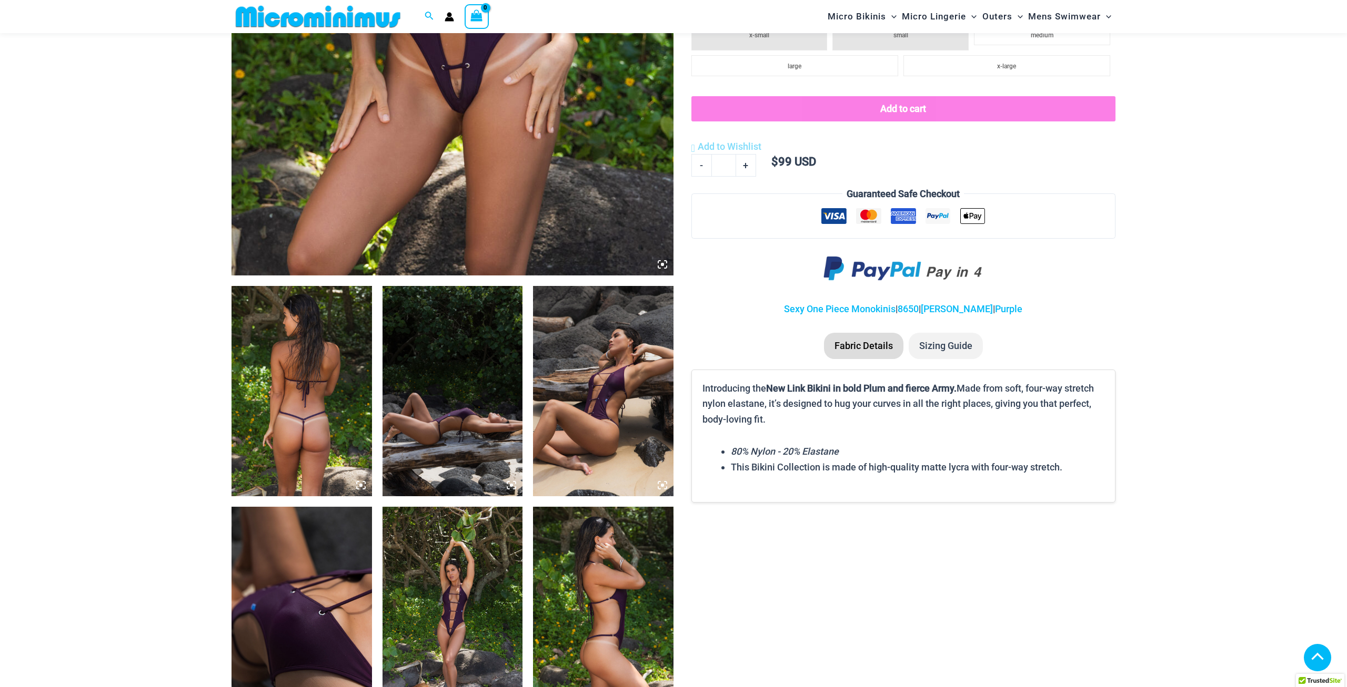
click at [609, 429] on img at bounding box center [603, 391] width 140 height 210
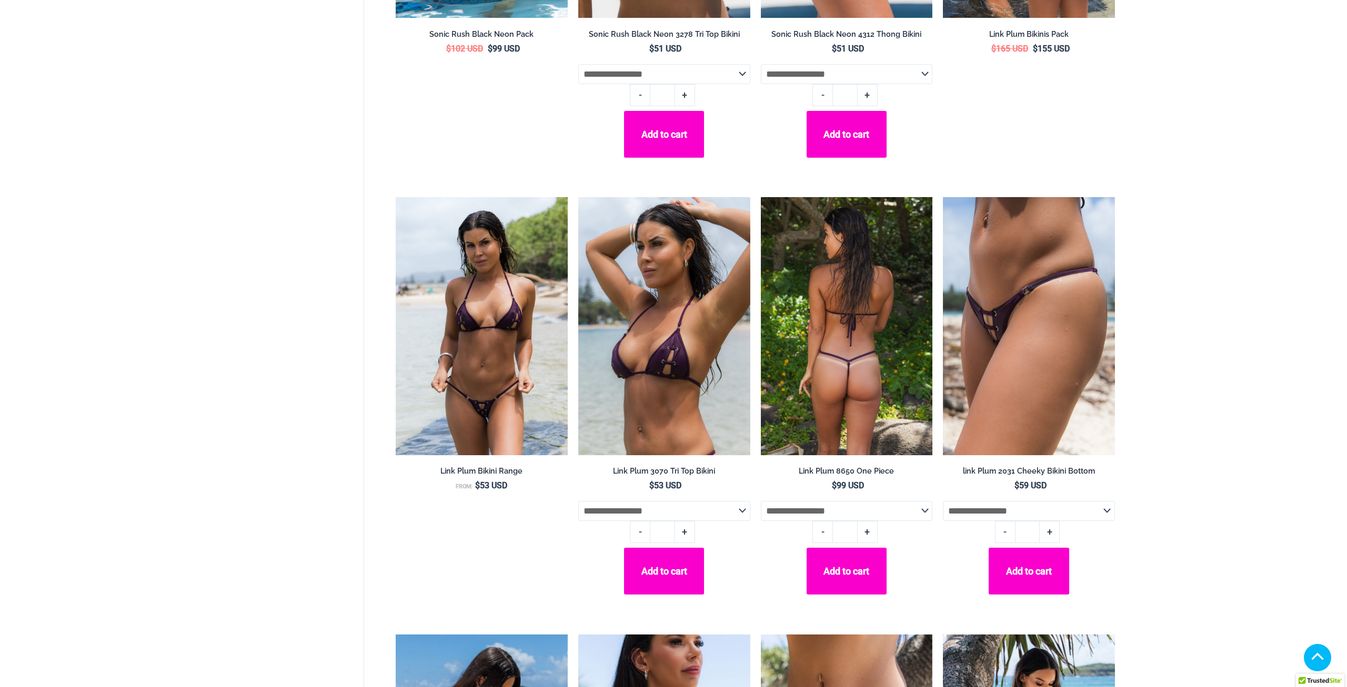
scroll to position [809, 0]
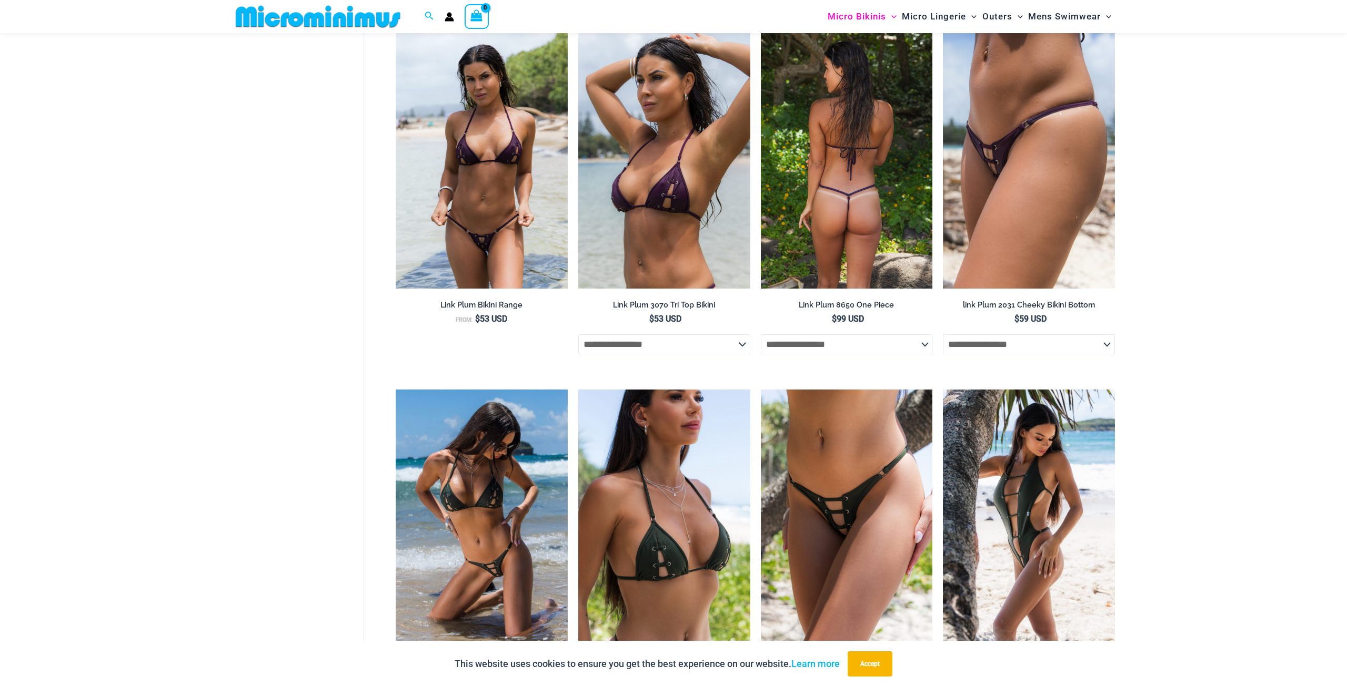
click at [761, 335] on select "**********" at bounding box center [847, 345] width 172 height 20
click at [837, 205] on img at bounding box center [847, 160] width 172 height 258
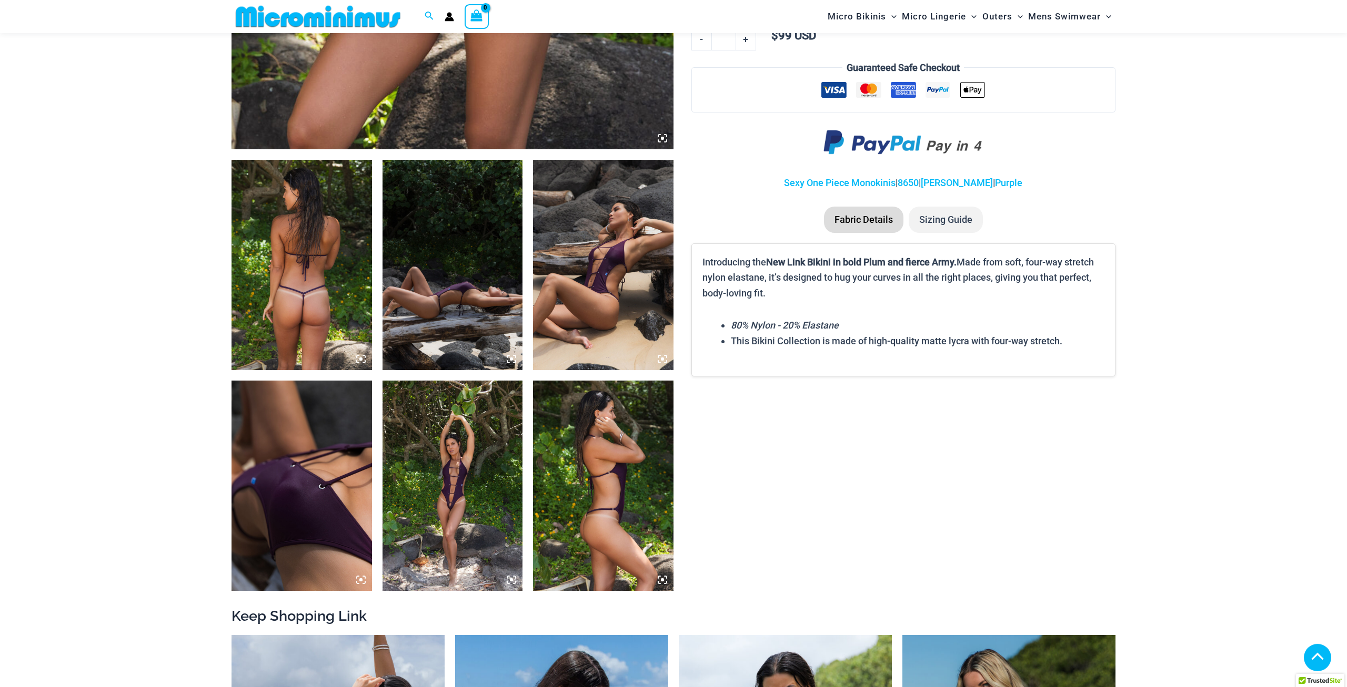
scroll to position [647, 0]
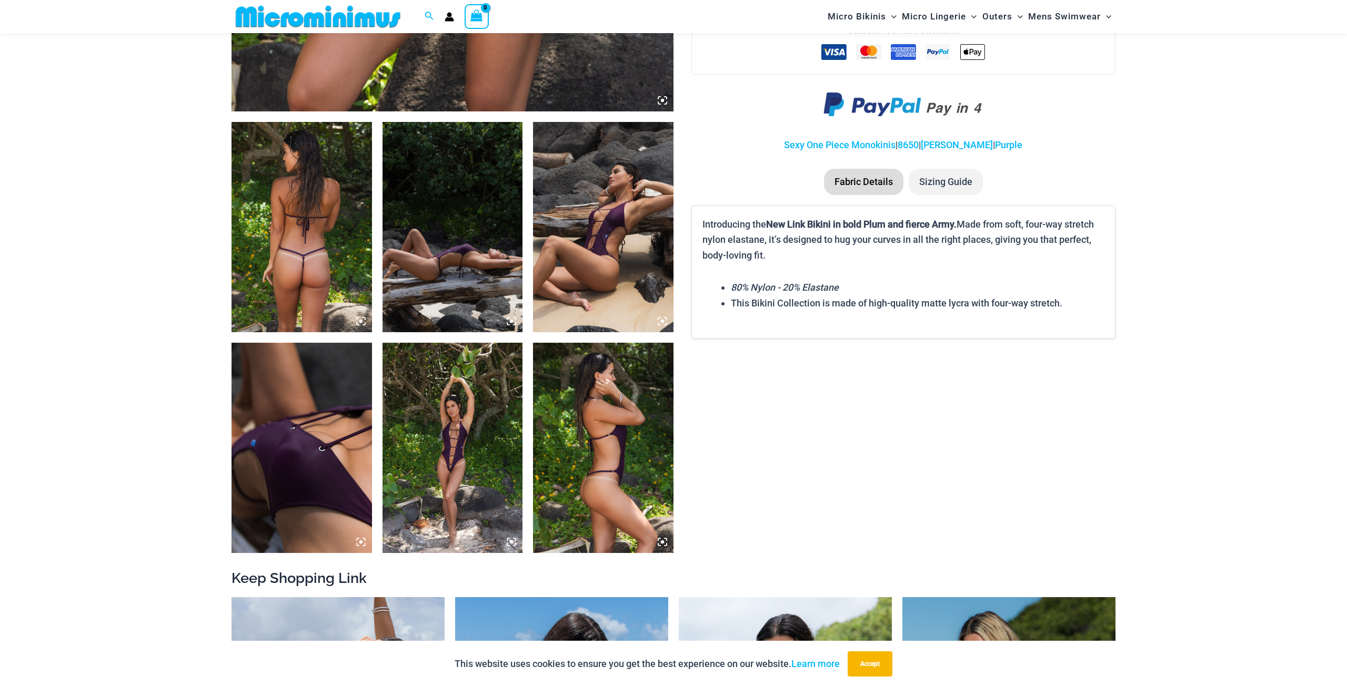
click at [291, 424] on img at bounding box center [301, 448] width 140 height 210
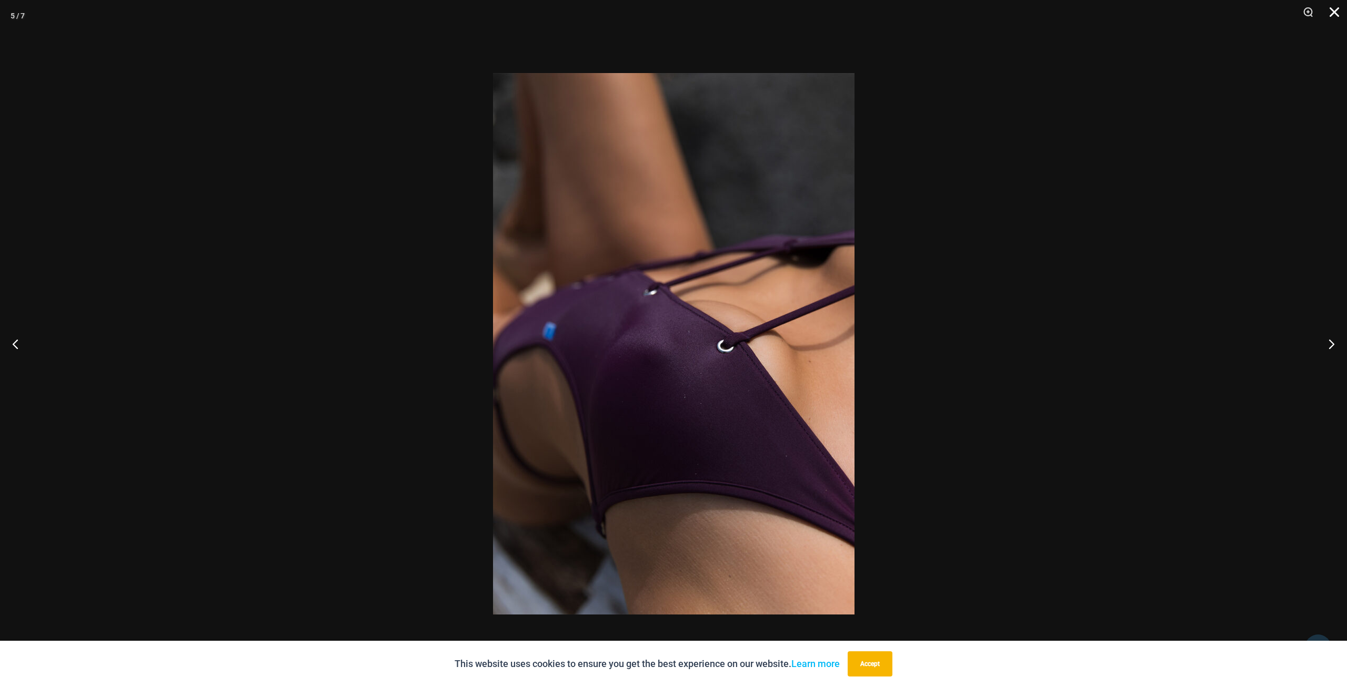
click at [1332, 15] on button "Close" at bounding box center [1330, 16] width 26 height 32
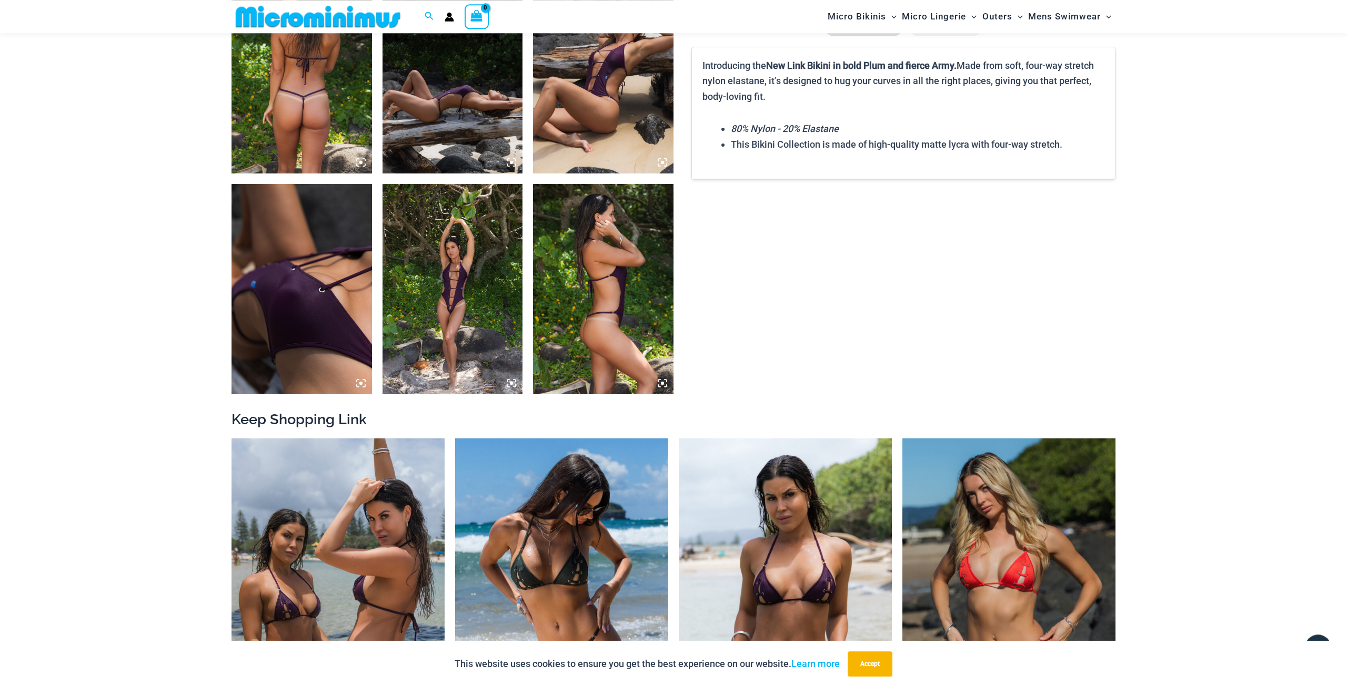
scroll to position [756, 0]
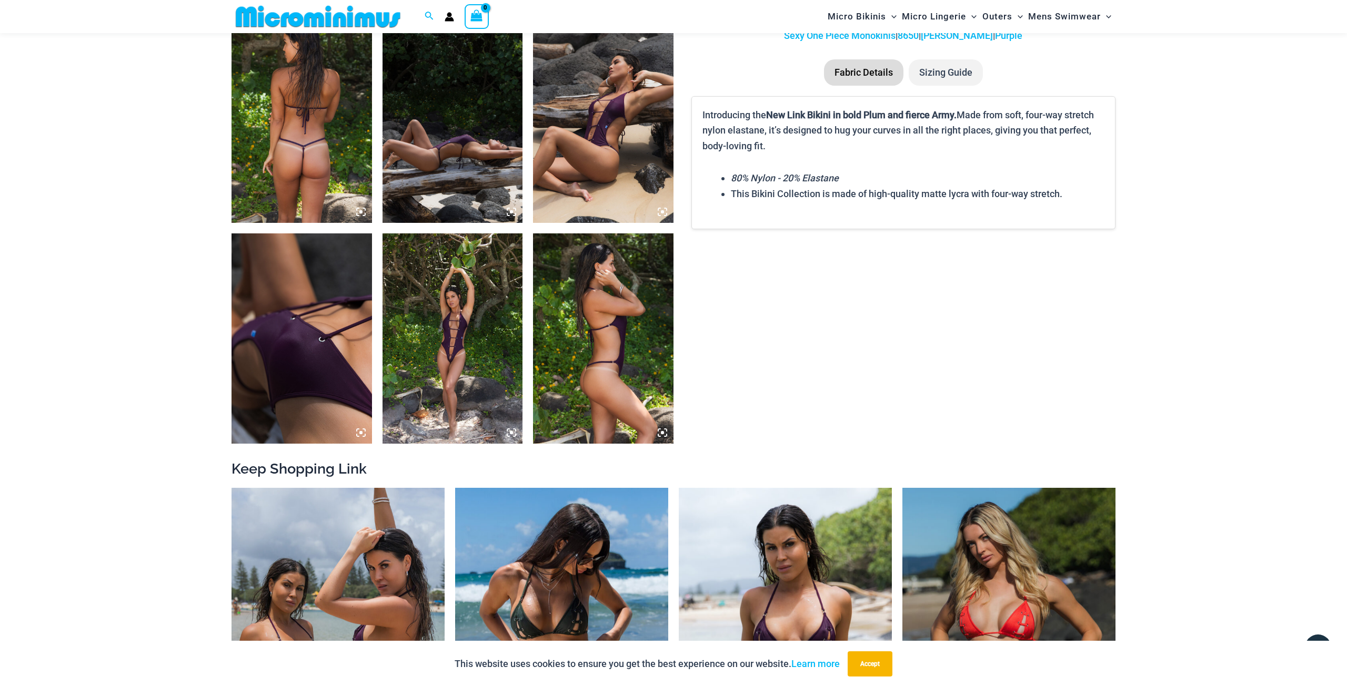
click at [481, 172] on img at bounding box center [452, 118] width 140 height 210
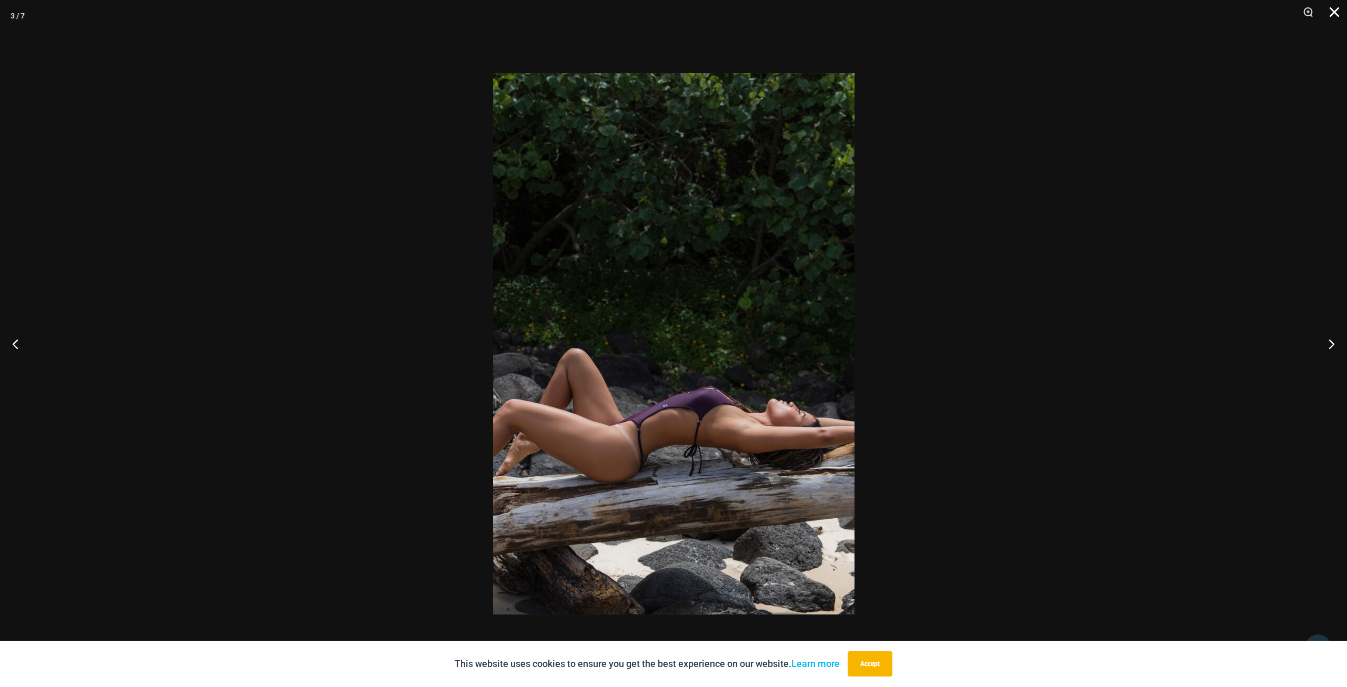
click at [1335, 18] on button "Close" at bounding box center [1330, 16] width 26 height 32
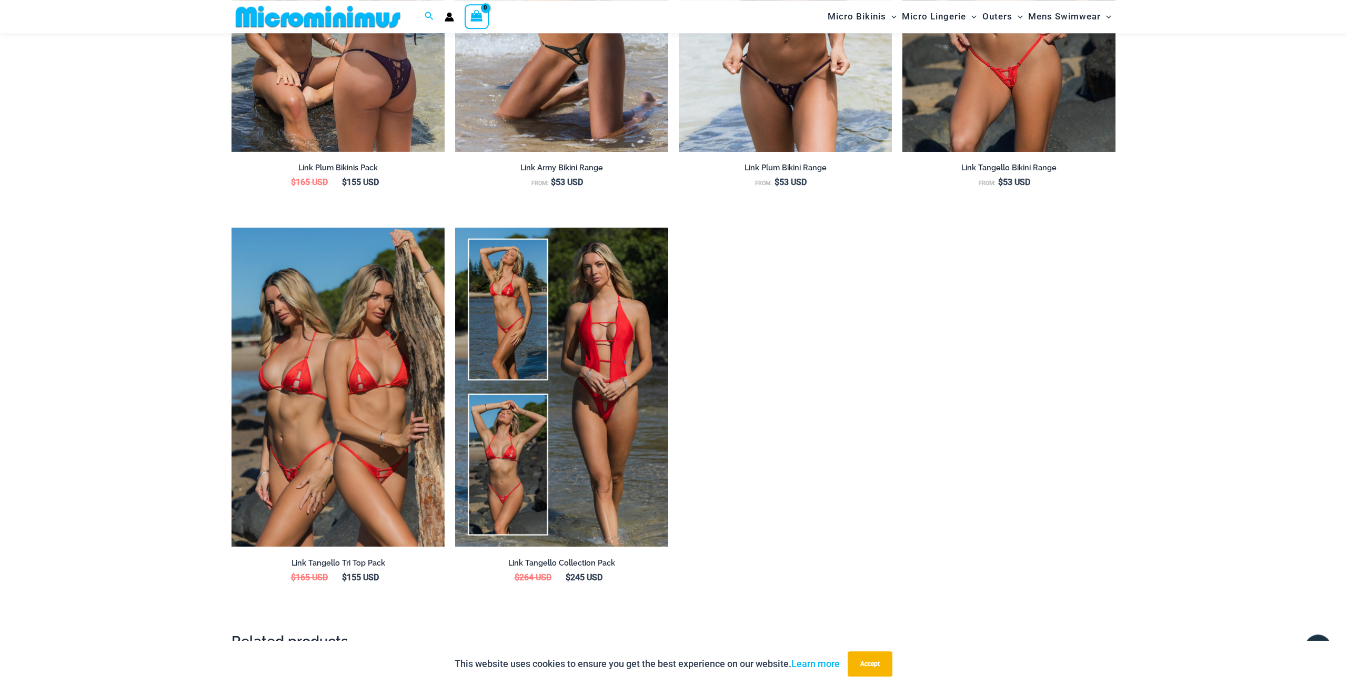
scroll to position [1413, 0]
